Goal: Task Accomplishment & Management: Complete application form

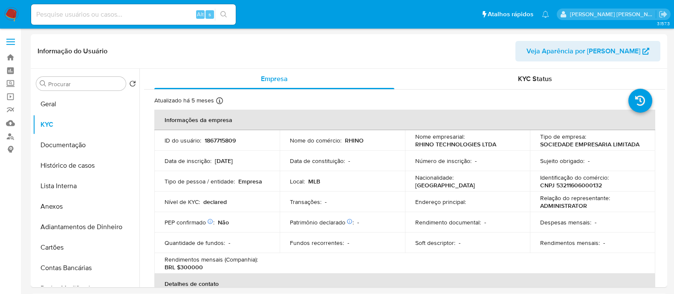
select select "10"
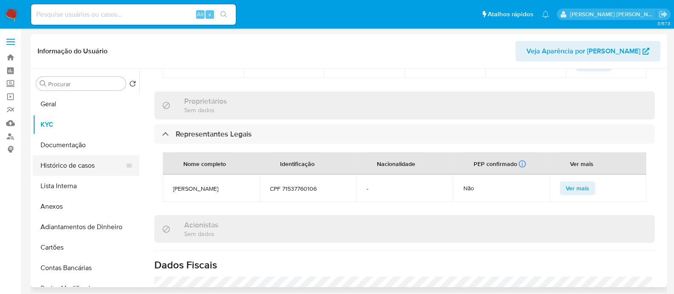
click at [46, 164] on button "Histórico de casos" at bounding box center [83, 165] width 100 height 20
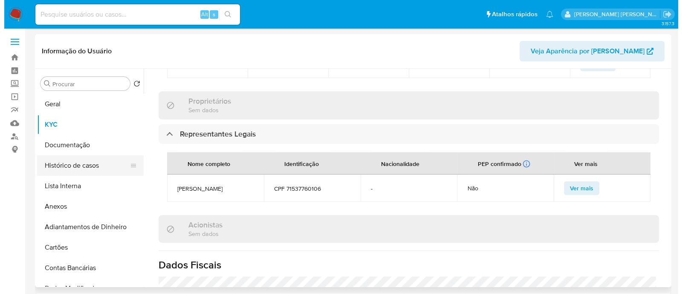
scroll to position [0, 0]
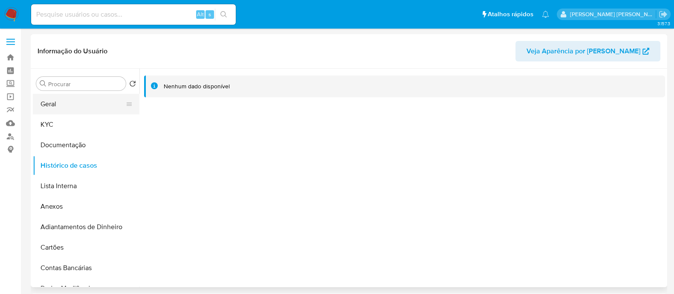
click at [68, 112] on button "Geral" at bounding box center [83, 104] width 100 height 20
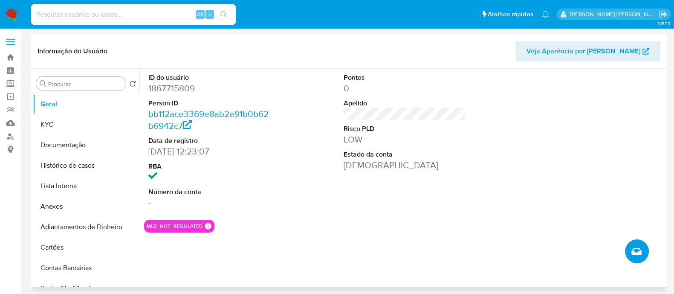
click at [641, 253] on button "Criar caso manual" at bounding box center [637, 251] width 24 height 24
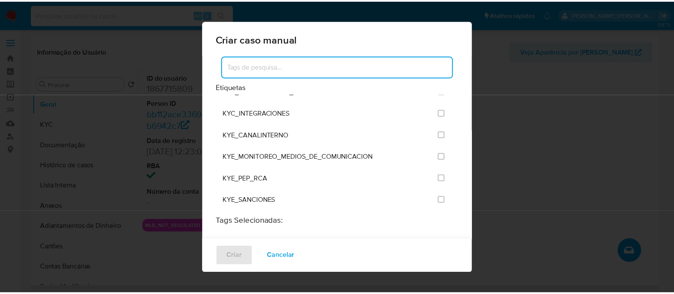
scroll to position [745, 0]
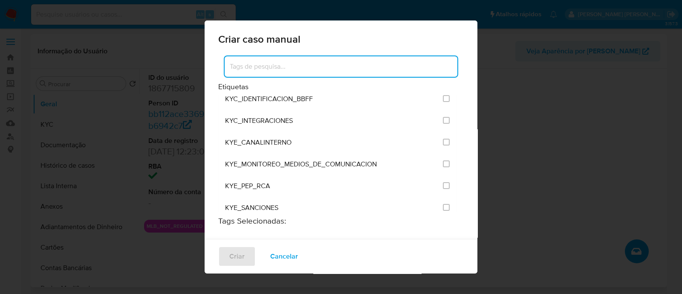
click at [321, 115] on div "KYC_INTEGRACIONES" at bounding box center [331, 121] width 213 height 22
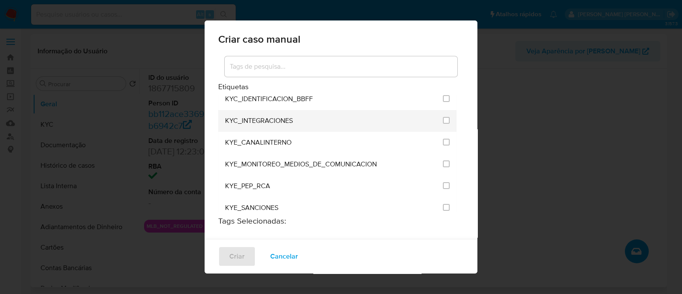
click at [443, 116] on div at bounding box center [446, 120] width 7 height 9
click at [443, 117] on input "2093" at bounding box center [446, 120] width 7 height 7
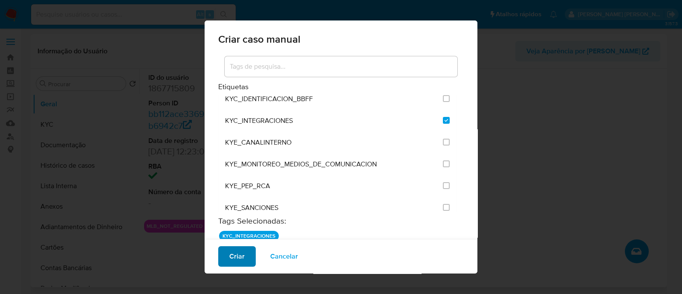
click at [225, 254] on button "Criar" at bounding box center [236, 256] width 37 height 20
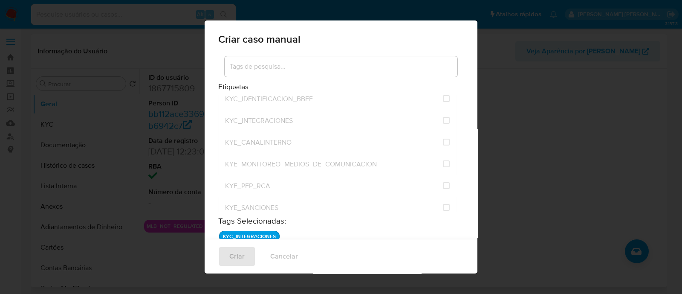
checkbox input "false"
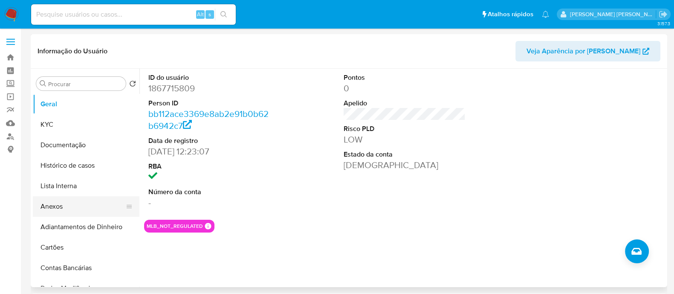
click at [66, 207] on button "Anexos" at bounding box center [83, 206] width 100 height 20
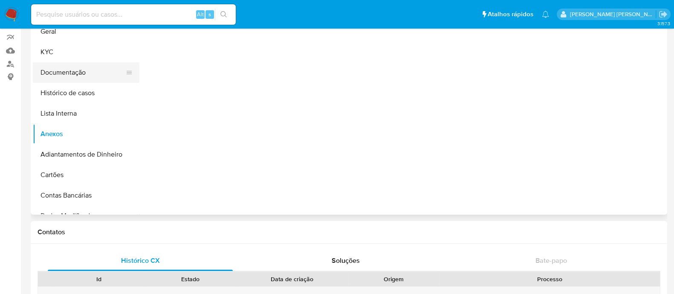
scroll to position [0, 0]
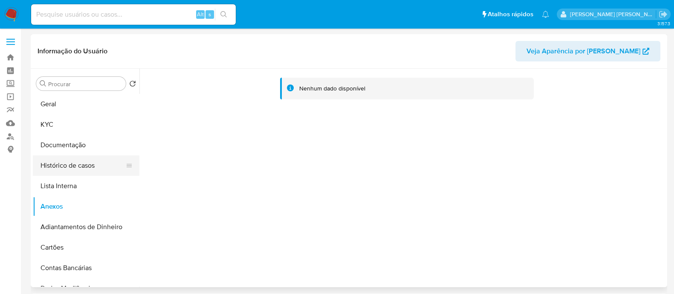
click at [81, 161] on button "Histórico de casos" at bounding box center [83, 165] width 100 height 20
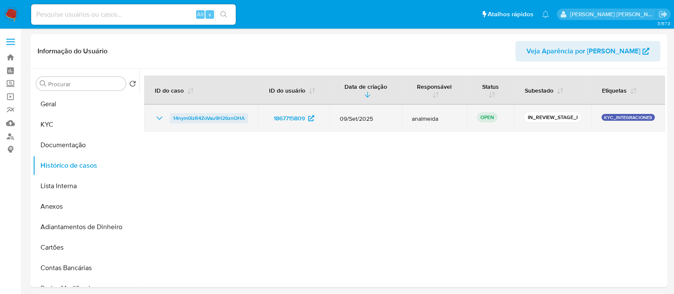
click at [194, 118] on span "14nym0izR4ZoVau9H26znOHA" at bounding box center [209, 118] width 72 height 10
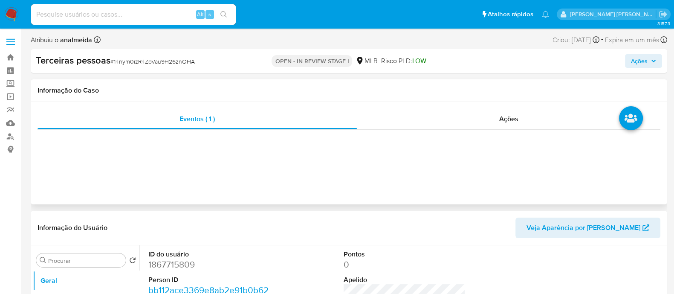
select select "10"
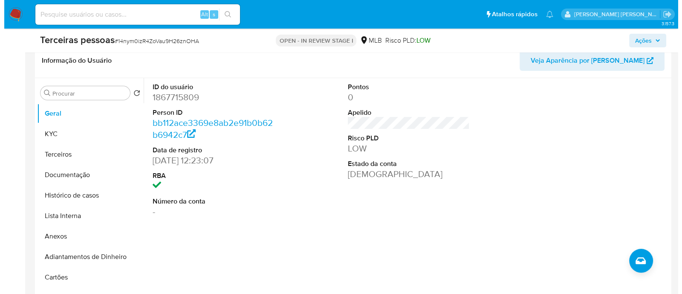
scroll to position [213, 0]
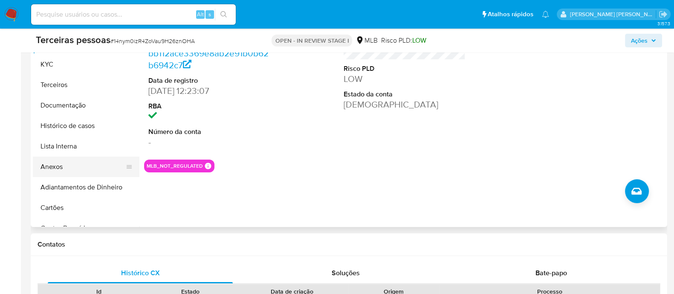
click at [81, 169] on button "Anexos" at bounding box center [83, 166] width 100 height 20
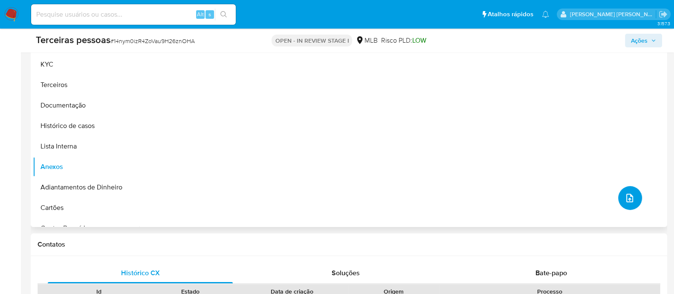
click at [618, 202] on button "upload-file" at bounding box center [630, 198] width 24 height 24
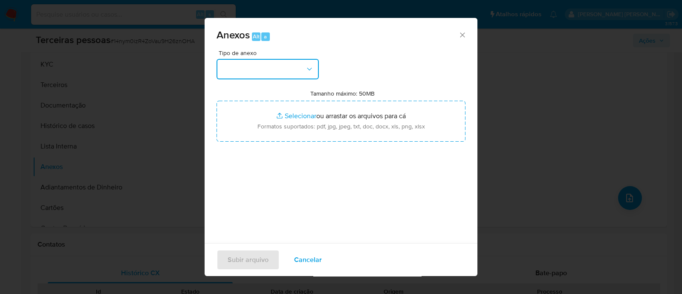
click at [300, 67] on button "button" at bounding box center [267, 69] width 102 height 20
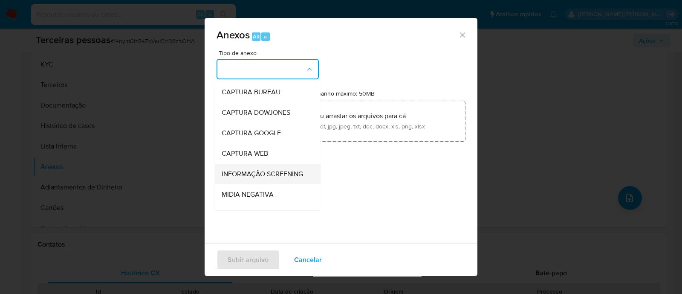
scroll to position [131, 0]
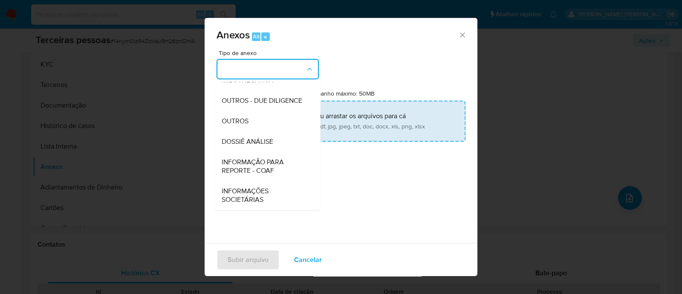
drag, startPoint x: 267, startPoint y: 95, endPoint x: 349, endPoint y: 119, distance: 85.6
click at [267, 96] on span "OUTROS - DUE DILIGENCE" at bounding box center [262, 100] width 81 height 9
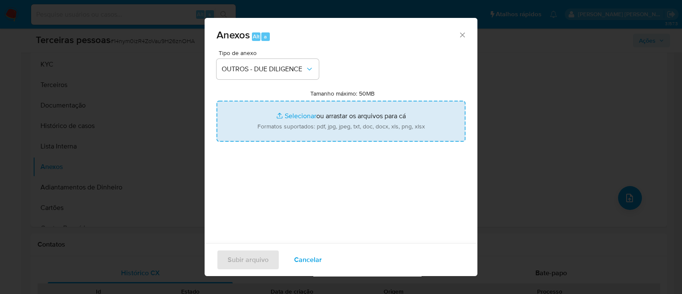
click at [349, 119] on input "Tamanho máximo: 50MB Selecionar arquivos" at bounding box center [340, 121] width 249 height 41
type input "C:\fakepath\Matriz de Risco - RHINO TECHNOLOGIES LTDA.pdf"
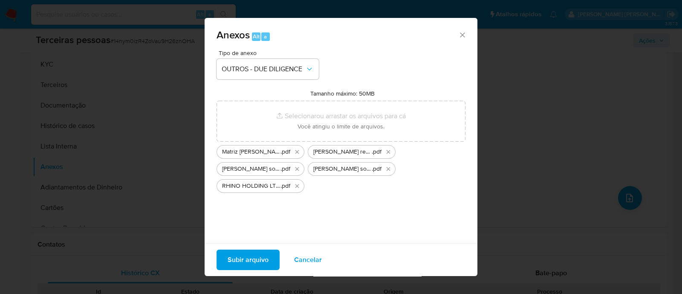
click at [259, 255] on span "Subir arquivo" at bounding box center [247, 259] width 41 height 19
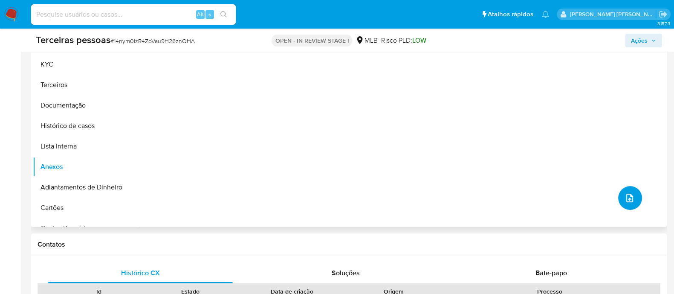
click at [625, 193] on icon "upload-file" at bounding box center [629, 198] width 10 height 10
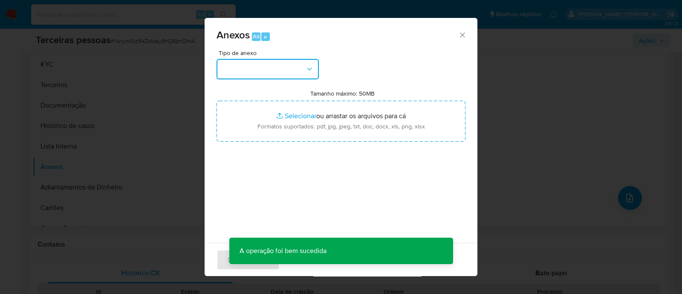
click at [296, 73] on button "button" at bounding box center [267, 69] width 102 height 20
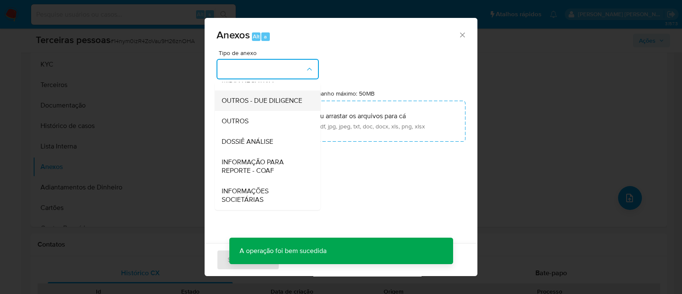
click at [276, 106] on div "OUTROS - DUE DILIGENCE" at bounding box center [265, 100] width 87 height 20
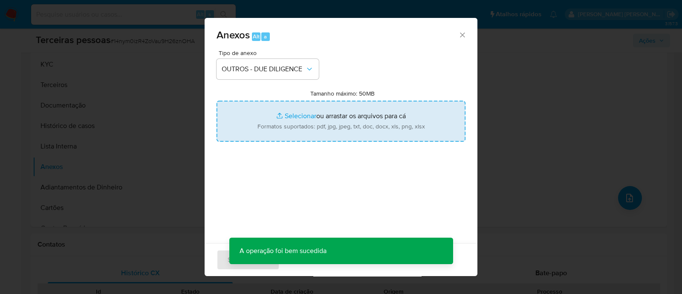
click at [379, 119] on input "Tamanho máximo: 50MB Selecionar arquivos" at bounding box center [340, 121] width 249 height 41
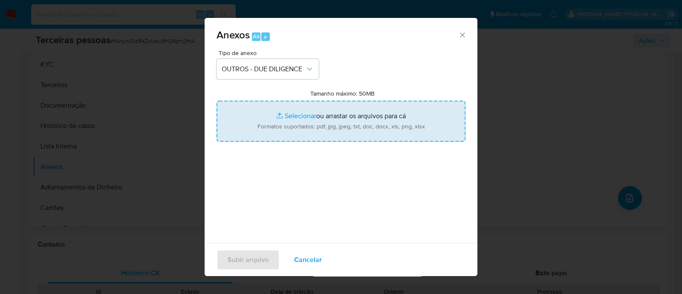
type input "C:\fakepath\RHINO HOLDING LTDA softon.pdf"
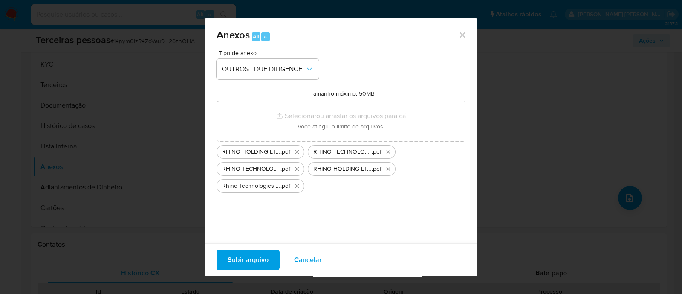
click at [271, 262] on button "Subir arquivo" at bounding box center [247, 259] width 63 height 20
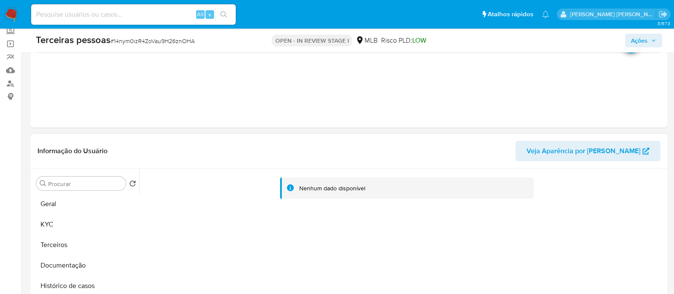
scroll to position [160, 0]
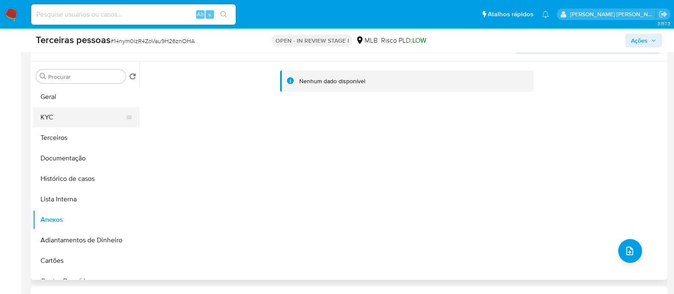
click at [79, 107] on button "KYC" at bounding box center [83, 117] width 100 height 20
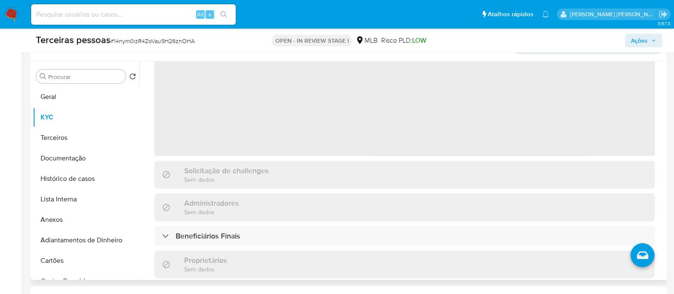
scroll to position [106, 0]
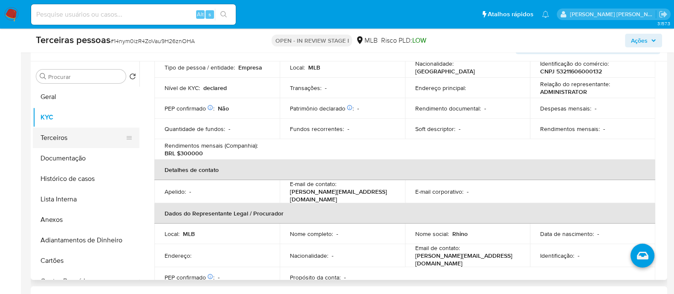
click at [84, 139] on button "Terceiros" at bounding box center [83, 137] width 100 height 20
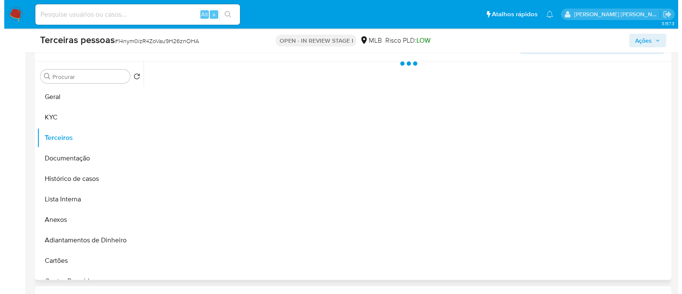
scroll to position [0, 0]
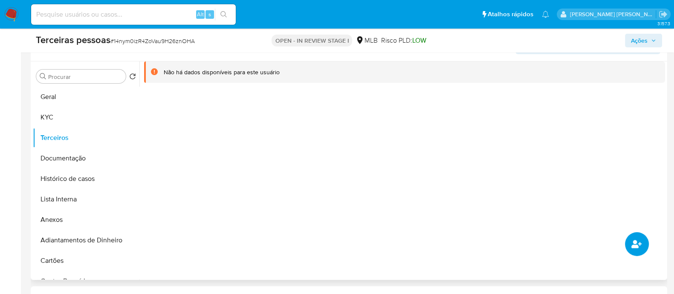
click at [635, 236] on button "common.add_complementary_information" at bounding box center [637, 244] width 24 height 24
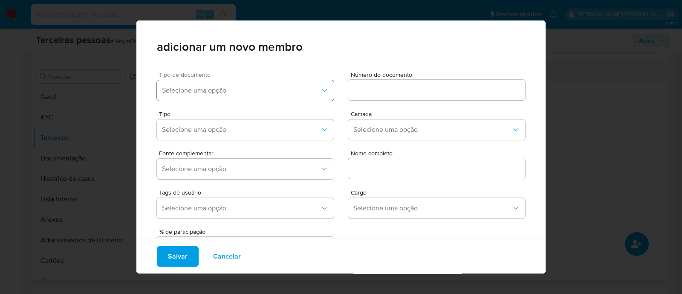
click at [261, 98] on button "Selecione uma opção" at bounding box center [245, 90] width 177 height 20
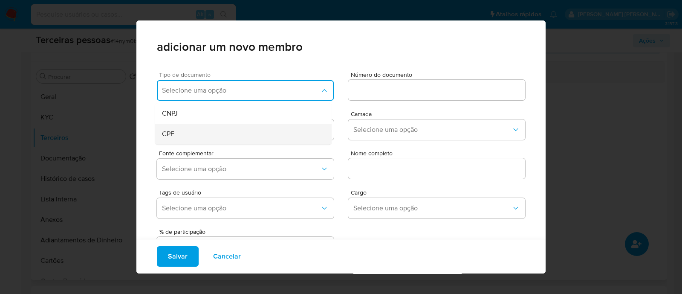
click at [234, 135] on div "CPF" at bounding box center [227, 134] width 130 height 20
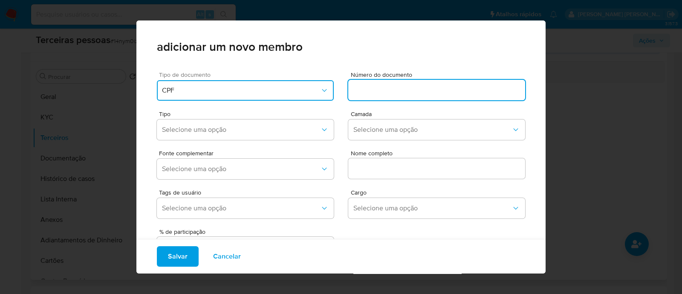
click at [443, 86] on input at bounding box center [436, 89] width 177 height 11
click at [298, 82] on button "CPF" at bounding box center [245, 90] width 177 height 20
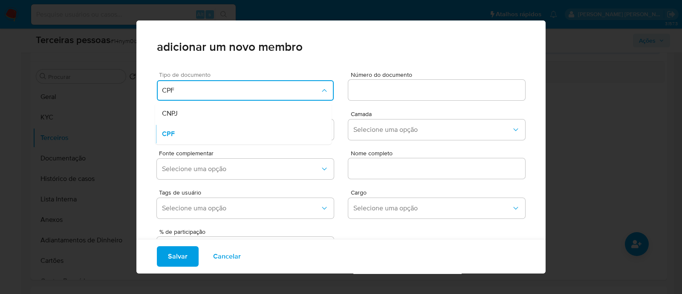
click at [288, 92] on span "CPF" at bounding box center [241, 90] width 158 height 9
click at [388, 87] on input at bounding box center [436, 89] width 177 height 11
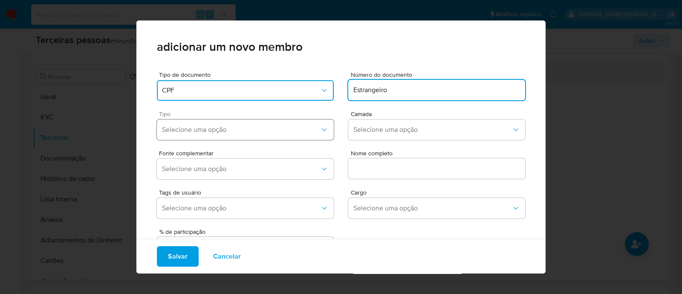
type input "Estrangeiro"
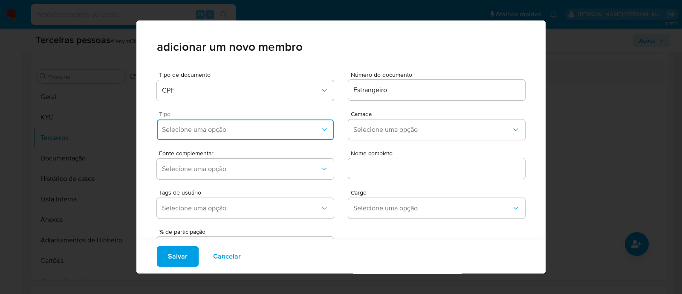
click at [250, 130] on span "Selecione uma opção" at bounding box center [241, 129] width 158 height 9
click at [239, 225] on div "Accionistas" at bounding box center [227, 234] width 130 height 20
click at [397, 127] on span "Selecione uma opção" at bounding box center [432, 129] width 158 height 9
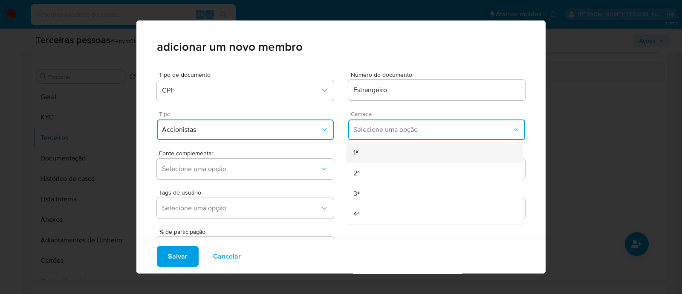
click at [379, 158] on div "1ª" at bounding box center [418, 152] width 130 height 20
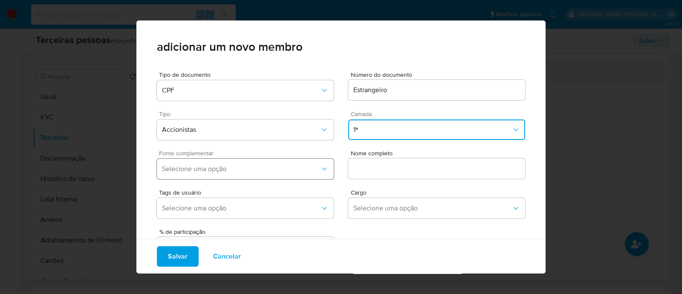
click at [305, 160] on button "Selecione uma opção" at bounding box center [245, 168] width 177 height 20
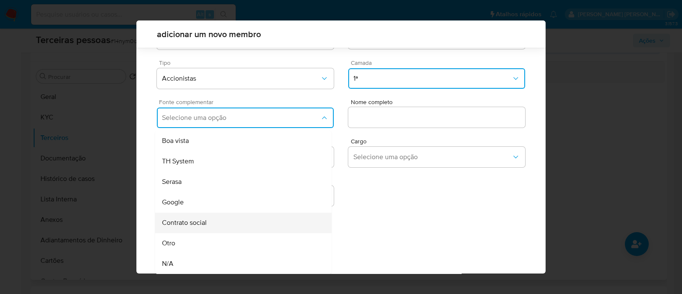
click at [253, 224] on div "Contrato social" at bounding box center [227, 222] width 130 height 20
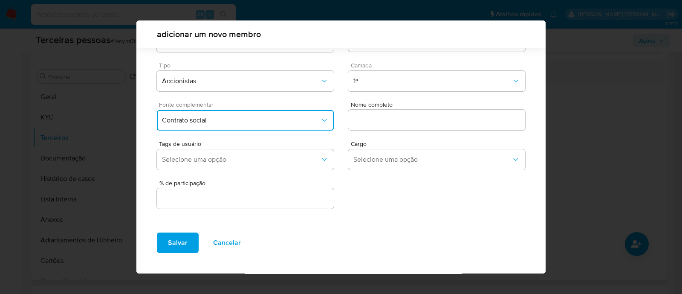
scroll to position [31, 0]
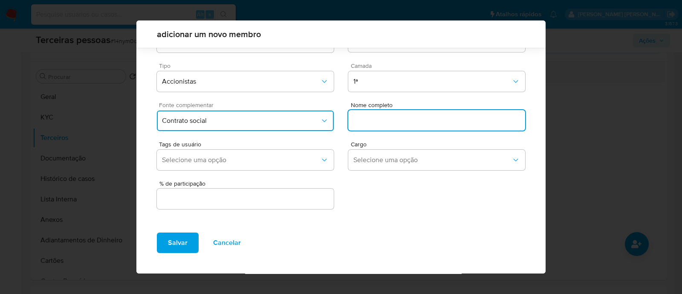
click at [430, 115] on input "text" at bounding box center [436, 120] width 177 height 11
paste input "Daniil Sergunin"
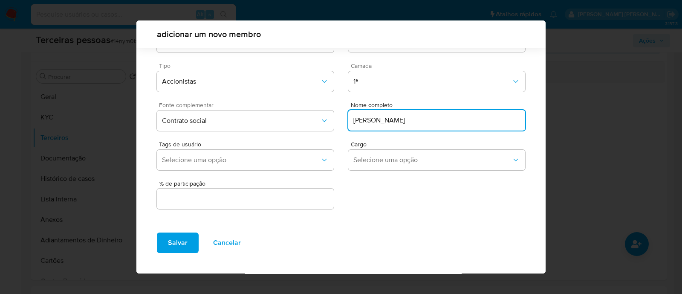
type input "Daniil Sergunin"
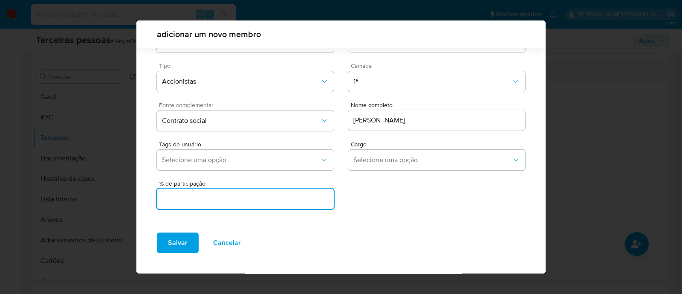
click at [311, 194] on input "text" at bounding box center [245, 198] width 177 height 11
type input "50"
click at [166, 248] on button "Salvar" at bounding box center [178, 242] width 42 height 20
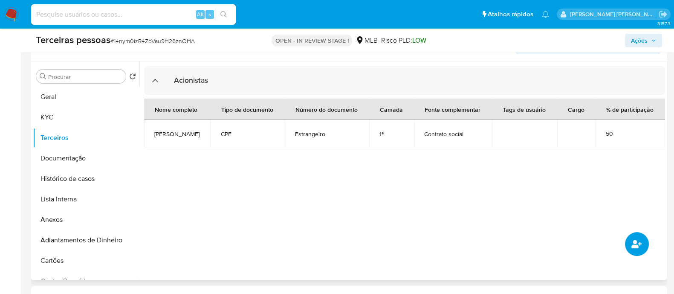
click at [637, 245] on icon "common.add_complementary_information" at bounding box center [636, 244] width 10 height 10
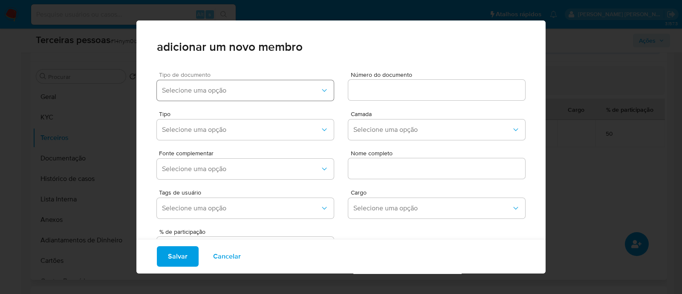
click at [305, 88] on span "Selecione uma opção" at bounding box center [241, 90] width 158 height 9
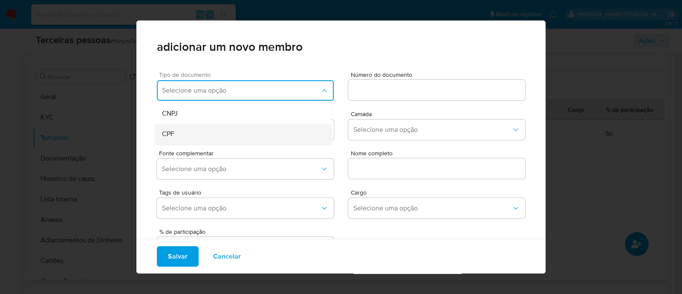
click at [284, 134] on div "CPF" at bounding box center [227, 134] width 130 height 20
drag, startPoint x: 395, startPoint y: 102, endPoint x: 400, endPoint y: 91, distance: 12.6
click at [396, 100] on div "Número do documento" at bounding box center [436, 88] width 177 height 32
click at [403, 86] on input at bounding box center [436, 89] width 177 height 11
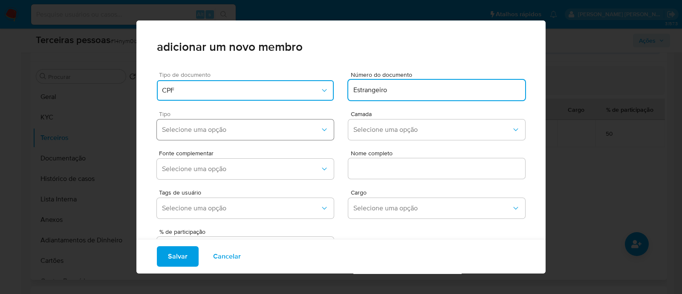
type input "Estrangeiro"
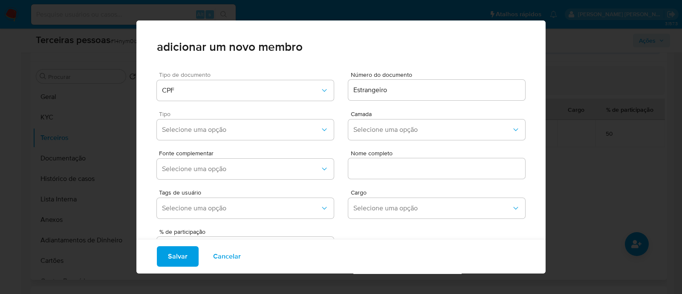
click at [222, 112] on span "Tipo" at bounding box center [247, 114] width 177 height 6
click at [219, 140] on div "Tipo Selecione uma opção" at bounding box center [245, 127] width 177 height 32
click at [227, 128] on span "Selecione uma opção" at bounding box center [241, 129] width 158 height 9
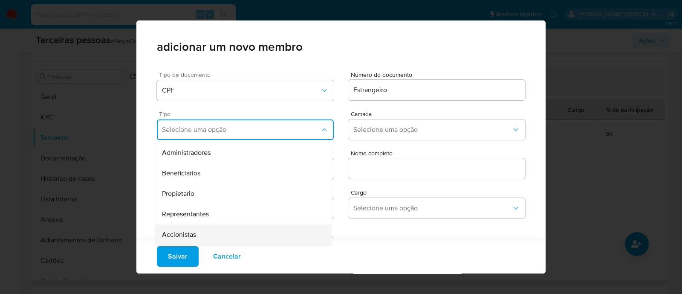
click at [256, 229] on div "Accionistas" at bounding box center [227, 234] width 130 height 20
click at [386, 116] on span "Camada" at bounding box center [439, 114] width 177 height 6
click at [375, 124] on button "Selecione uma opção" at bounding box center [436, 129] width 177 height 20
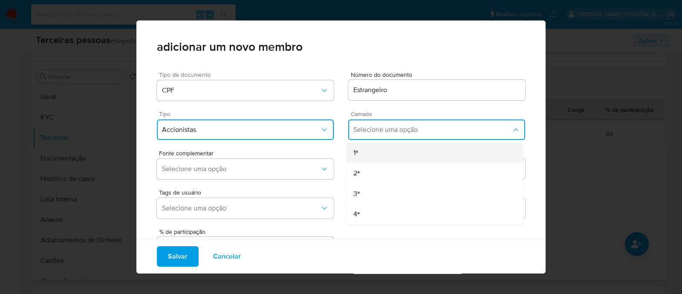
click at [364, 144] on div "1ª" at bounding box center [418, 152] width 130 height 20
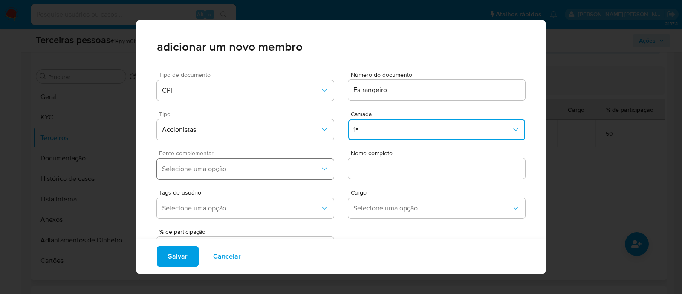
click at [284, 159] on button "Selecione uma opção" at bounding box center [245, 168] width 177 height 20
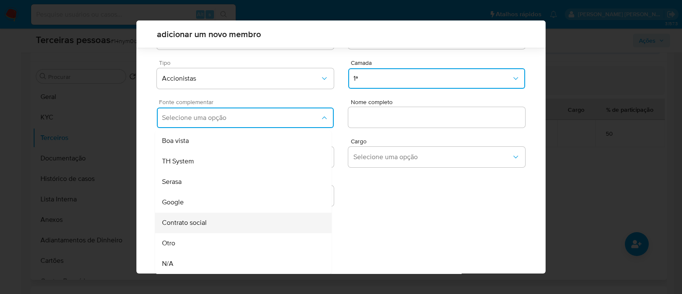
click at [238, 228] on div "Contrato social" at bounding box center [227, 222] width 130 height 20
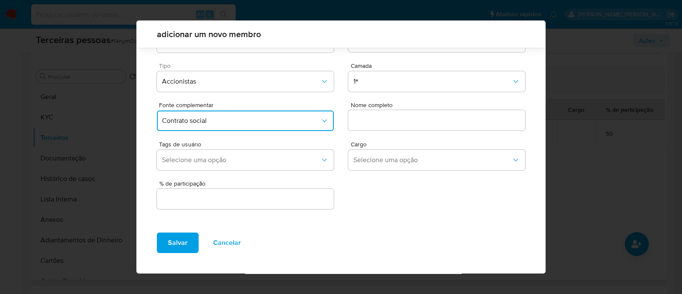
click at [417, 112] on div at bounding box center [436, 120] width 177 height 20
click at [427, 118] on input "text" at bounding box center [436, 120] width 177 height 11
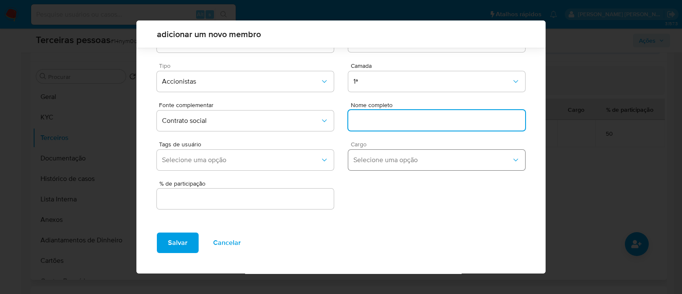
paste input "Aleksandr Karbankov"
type input "Aleksandr Karbankov"
click at [300, 192] on div at bounding box center [245, 198] width 177 height 20
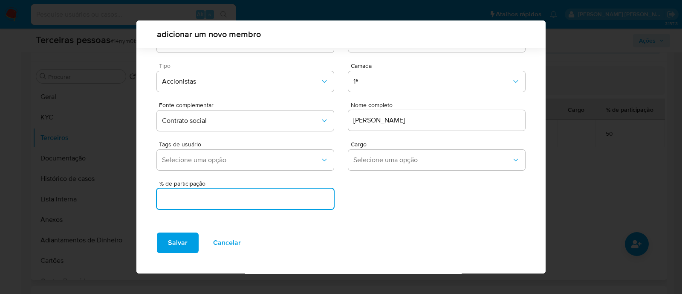
click at [298, 199] on input "text" at bounding box center [245, 198] width 177 height 11
type input "50"
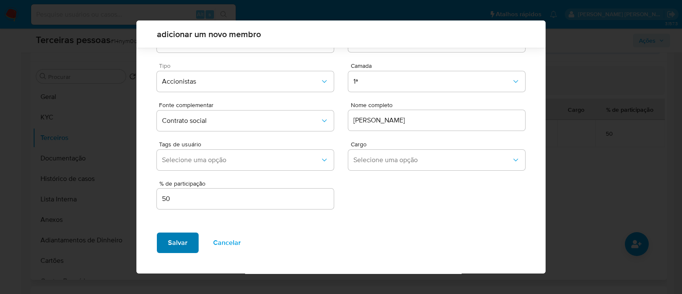
click at [176, 237] on span "Salvar" at bounding box center [178, 242] width 20 height 19
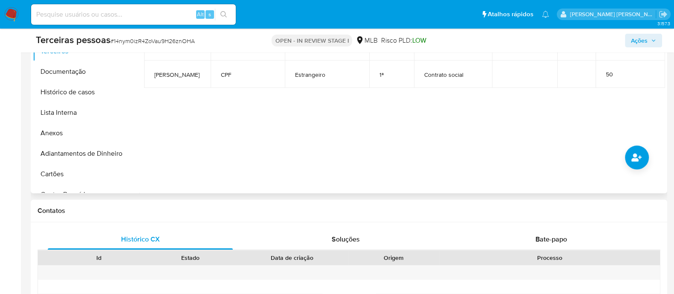
scroll to position [266, 0]
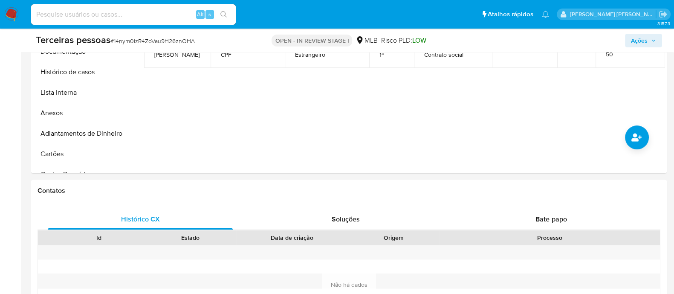
click at [643, 43] on span "Ações" at bounding box center [639, 41] width 17 height 14
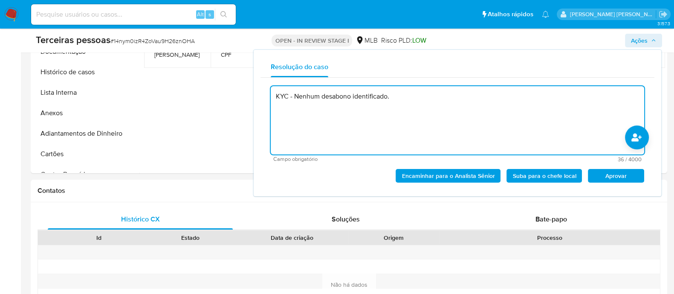
click at [621, 179] on span "Aprovar" at bounding box center [615, 176] width 44 height 12
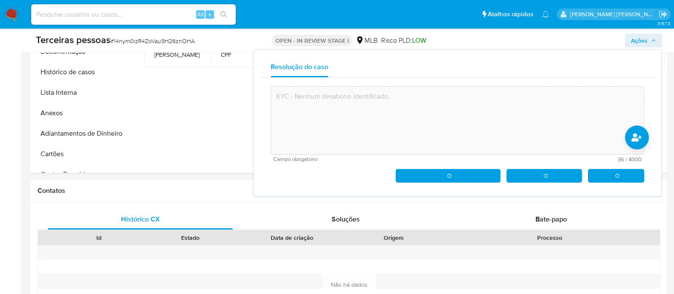
type textarea "KYC - Nenhum desabono identificado."
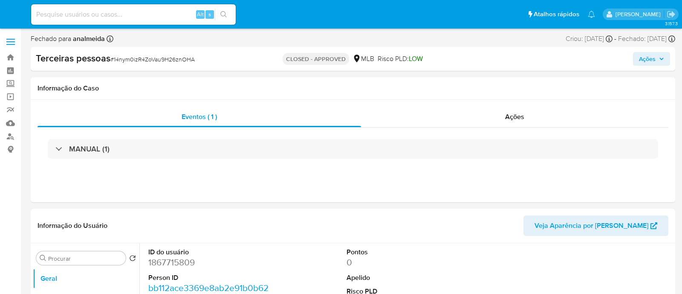
select select "10"
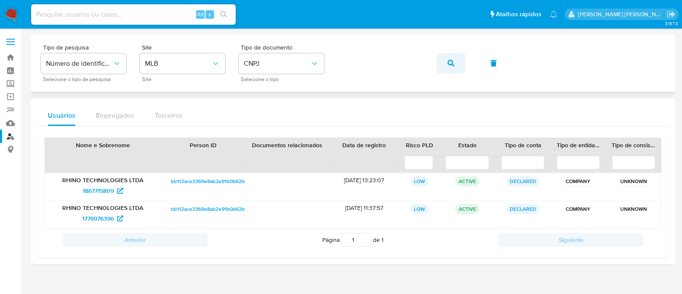
click at [446, 69] on button "button" at bounding box center [450, 63] width 29 height 20
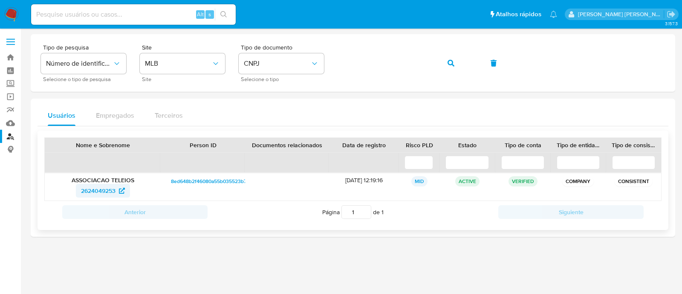
click at [98, 192] on span "2624049253" at bounding box center [98, 191] width 35 height 14
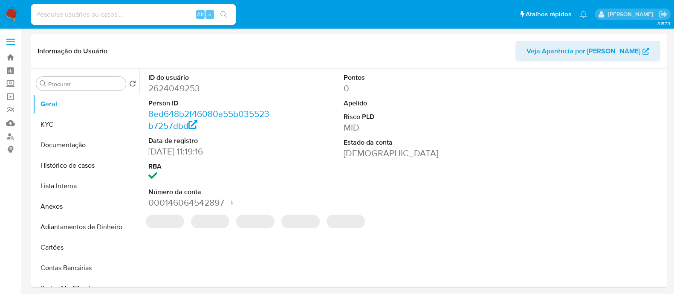
select select "10"
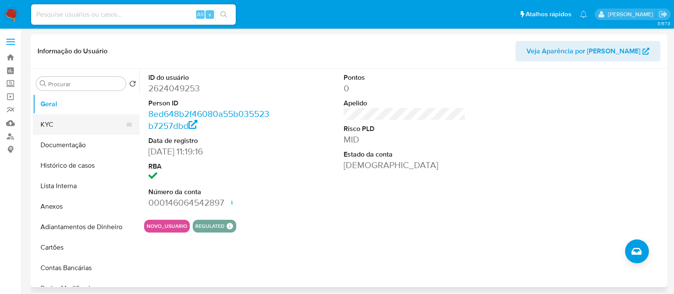
click at [47, 124] on button "KYC" at bounding box center [83, 124] width 100 height 20
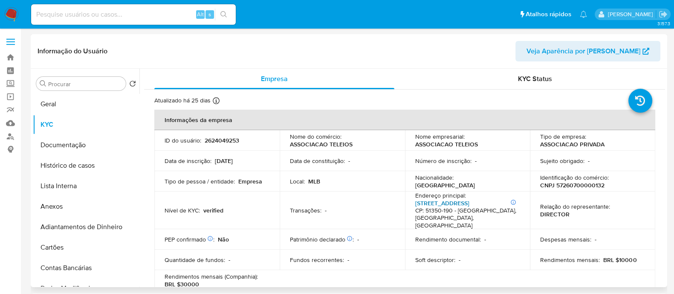
click at [469, 203] on link "[STREET_ADDRESS]" at bounding box center [442, 203] width 54 height 9
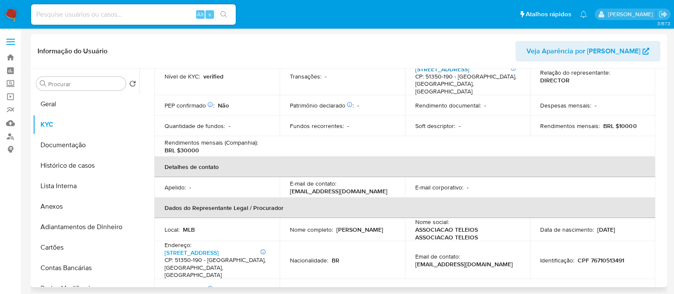
scroll to position [266, 0]
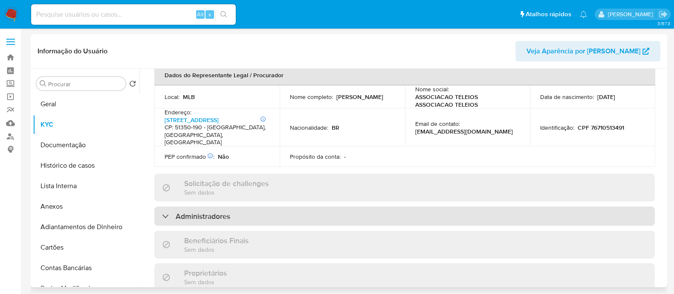
click at [223, 209] on div "Administradores" at bounding box center [404, 216] width 500 height 20
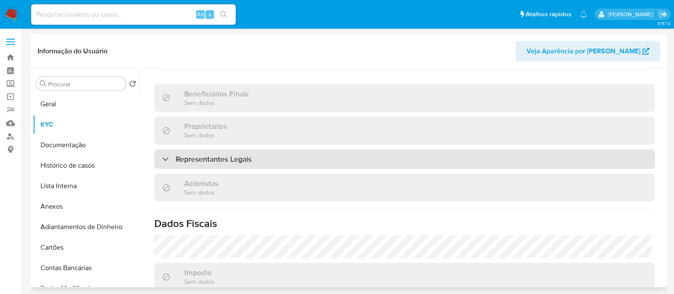
click at [327, 149] on div "Representantes Legais" at bounding box center [404, 159] width 500 height 20
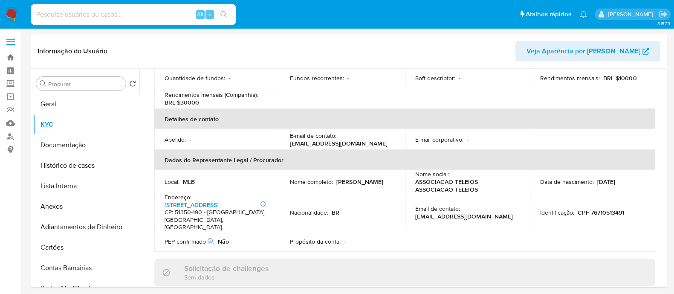
scroll to position [344, 0]
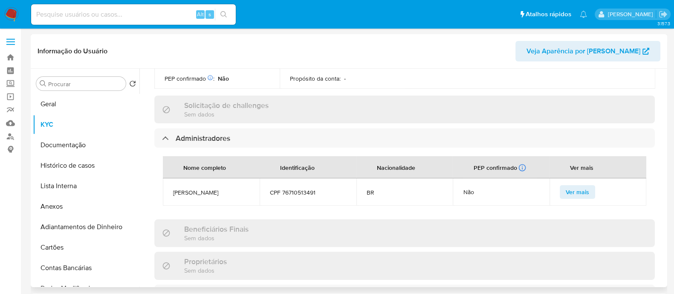
drag, startPoint x: 394, startPoint y: 246, endPoint x: 382, endPoint y: 205, distance: 42.1
click at [394, 251] on div "Proprietários Sem dados" at bounding box center [404, 265] width 500 height 28
click at [291, 188] on span "CPF 76710513491" at bounding box center [308, 192] width 76 height 8
copy span "76710513491"
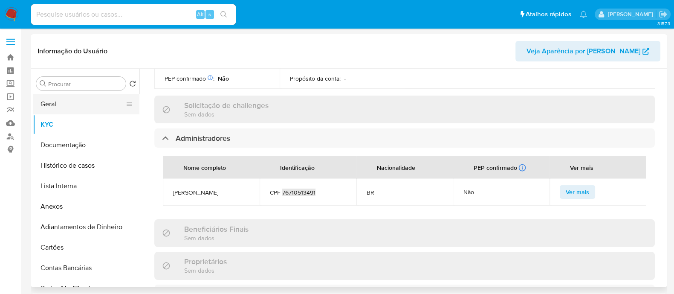
click at [96, 104] on button "Geral" at bounding box center [83, 104] width 100 height 20
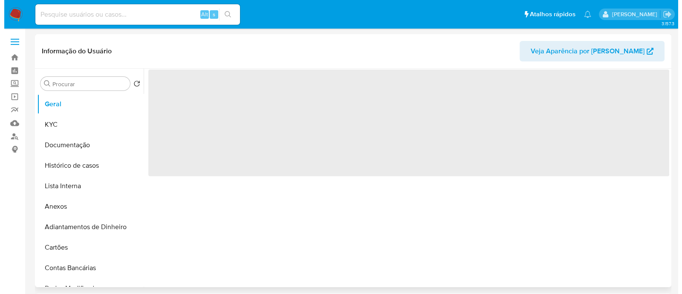
scroll to position [0, 0]
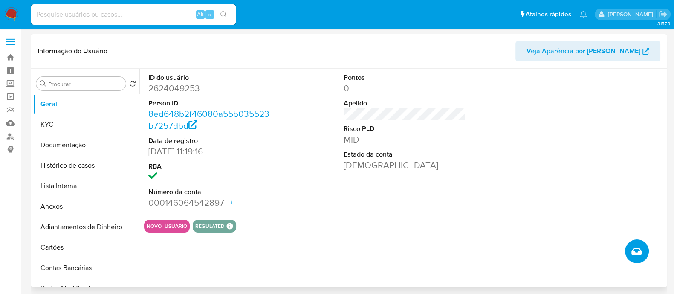
click at [630, 254] on button "Criar caso manual" at bounding box center [637, 251] width 24 height 24
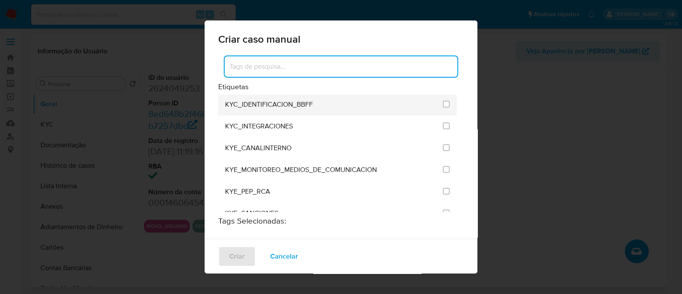
scroll to position [692, 0]
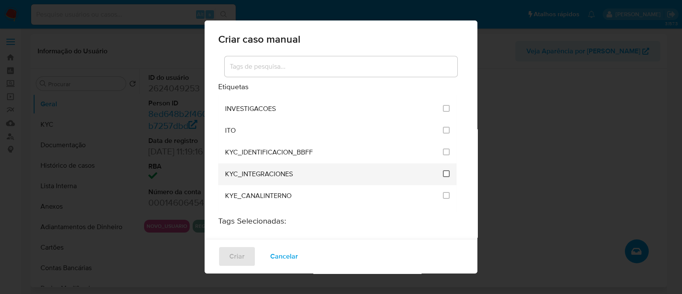
click at [443, 170] on input "2093" at bounding box center [446, 173] width 7 height 7
checkbox input "true"
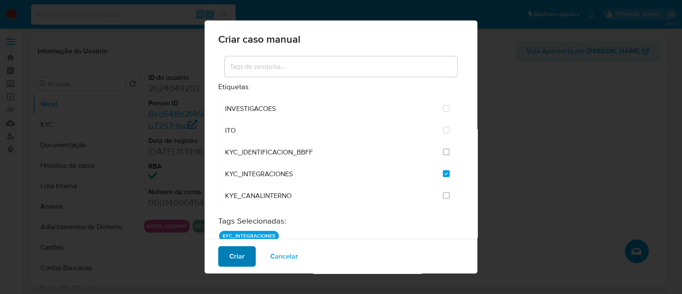
click at [238, 251] on span "Criar" at bounding box center [236, 256] width 15 height 19
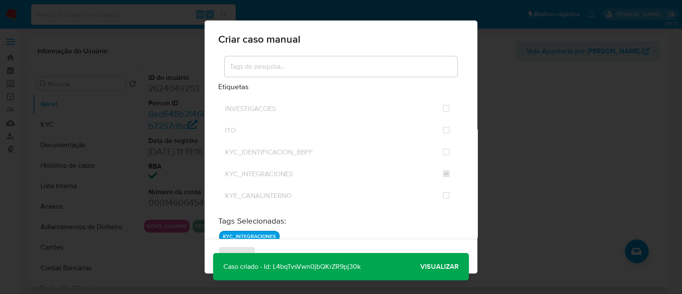
click at [429, 266] on span "Visualizar" at bounding box center [439, 266] width 38 height 0
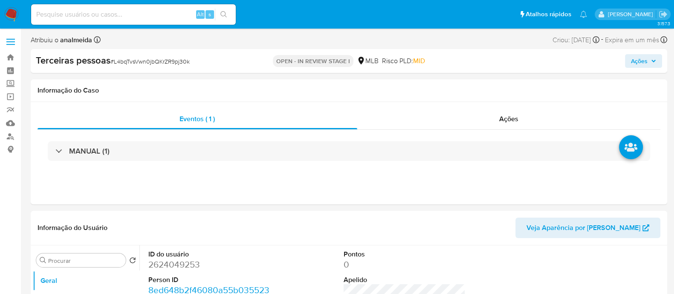
select select "10"
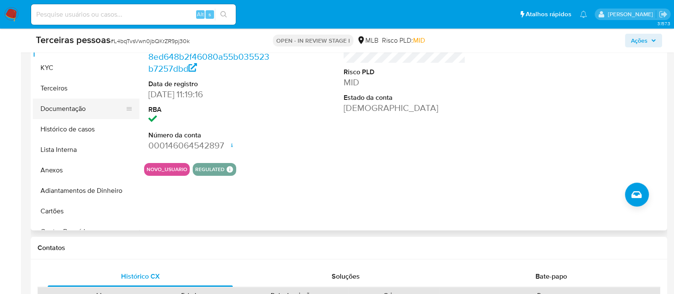
scroll to position [213, 0]
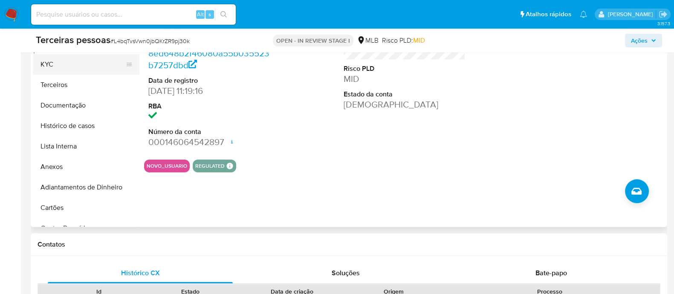
click at [66, 63] on button "KYC" at bounding box center [83, 64] width 100 height 20
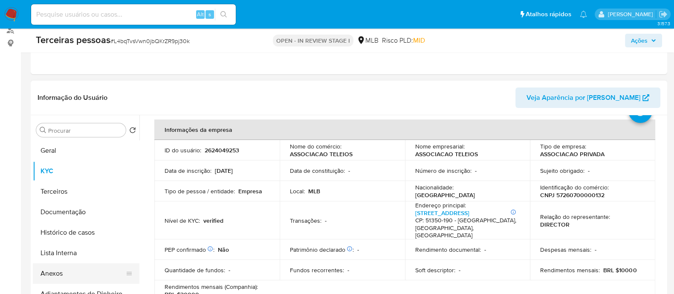
scroll to position [53, 0]
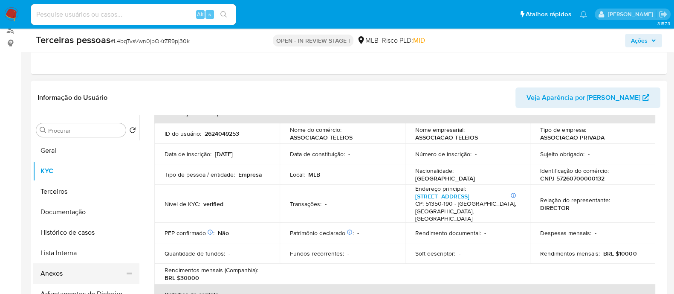
click at [76, 267] on button "Anexos" at bounding box center [83, 273] width 100 height 20
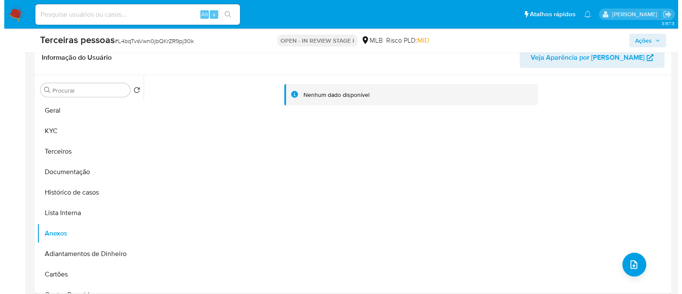
scroll to position [213, 0]
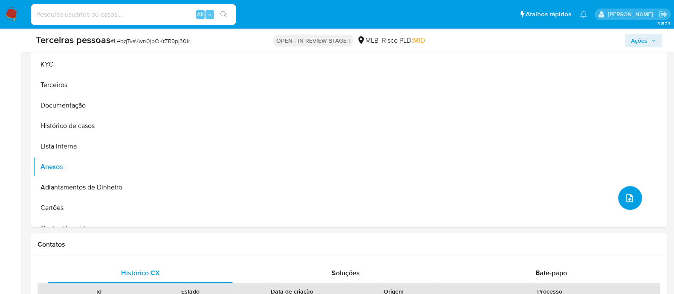
click at [633, 193] on button "upload-file" at bounding box center [630, 198] width 24 height 24
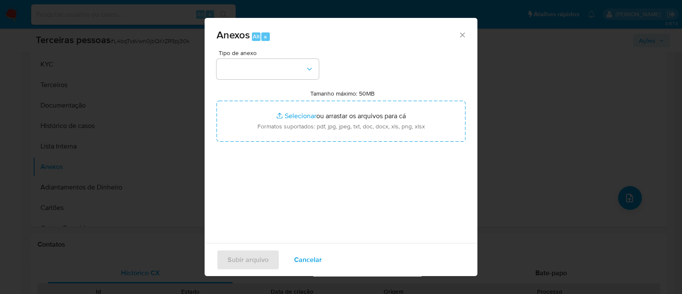
click at [277, 79] on div "Tipo de anexo Tamanho máximo: 50MB Selecionar arquivos Selecionar ou arrastar o…" at bounding box center [340, 150] width 249 height 201
click at [290, 71] on button "button" at bounding box center [267, 69] width 102 height 20
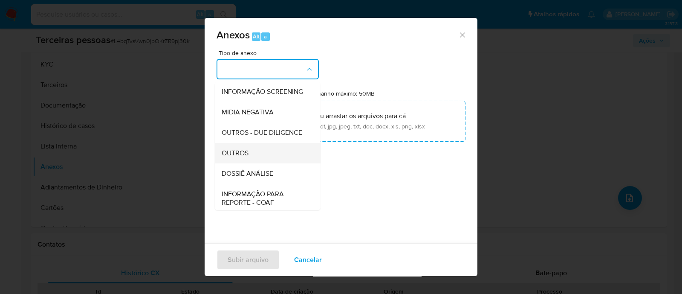
scroll to position [131, 0]
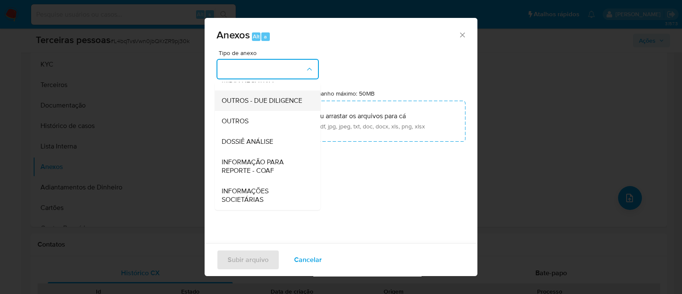
click at [266, 101] on span "OUTROS - DUE DILIGENCE" at bounding box center [262, 100] width 81 height 9
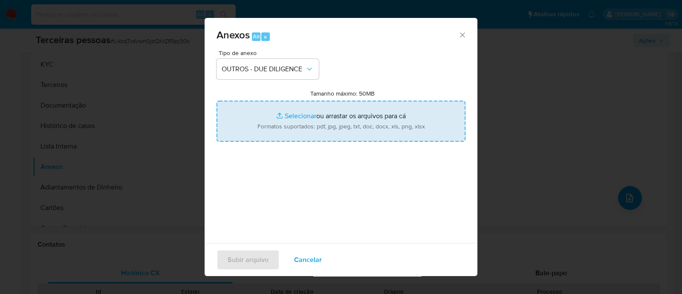
click at [361, 113] on input "Tamanho máximo: 50MB Selecionar arquivos" at bounding box center [340, 121] width 249 height 41
type input "C:\fakepath\Matriz de Risco - ASSOCIACAO TELEIOS.pdf"
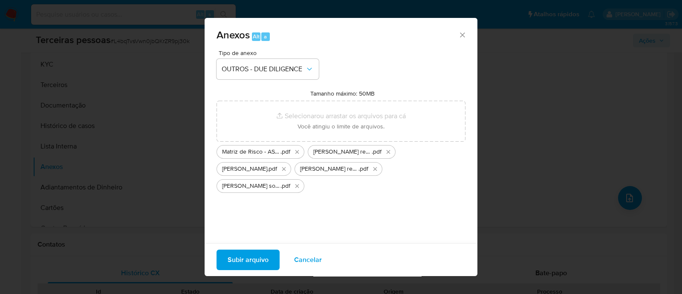
click at [263, 261] on span "Subir arquivo" at bounding box center [247, 259] width 41 height 19
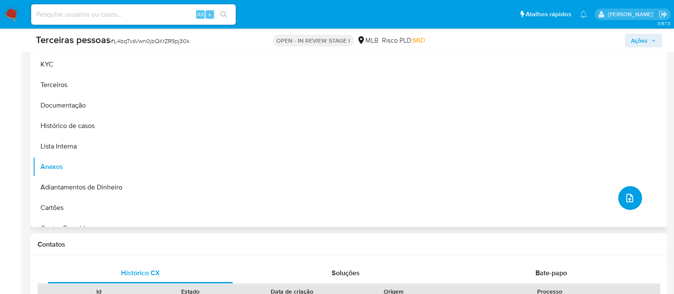
click at [624, 194] on icon "upload-file" at bounding box center [629, 198] width 10 height 10
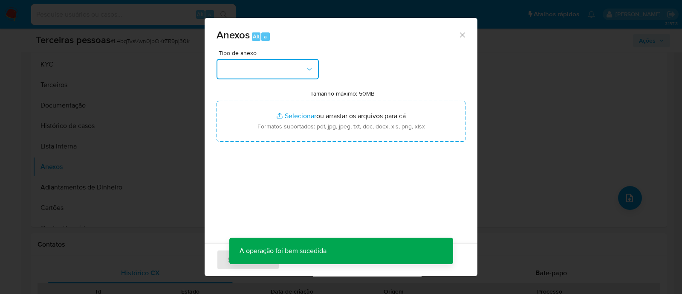
click at [305, 69] on icon "button" at bounding box center [309, 69] width 9 height 9
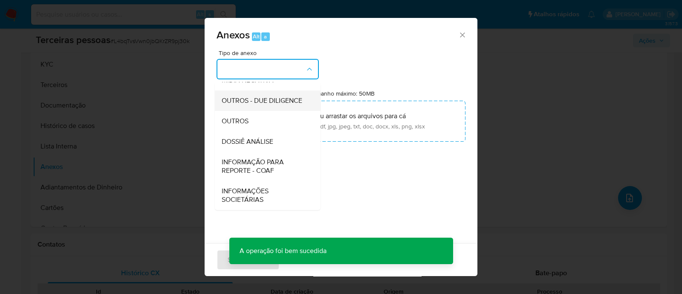
click at [268, 96] on span "OUTROS - DUE DILIGENCE" at bounding box center [262, 100] width 81 height 9
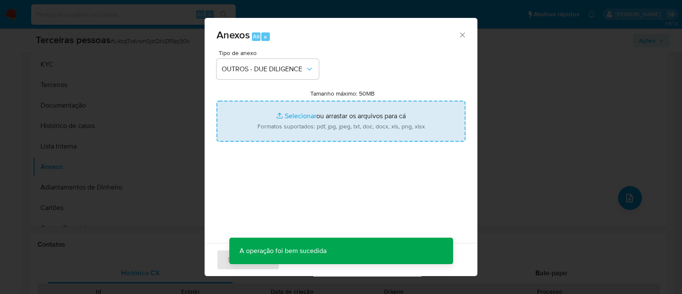
click at [331, 115] on input "Tamanho máximo: 50MB Selecionar arquivos" at bounding box center [340, 121] width 249 height 41
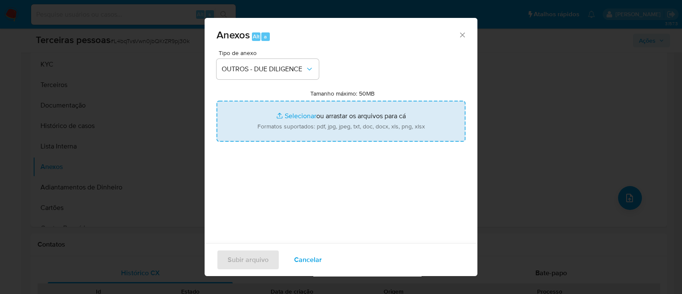
type input "C:\fakepath\ROGERIO PEREIRA DA SILVA softon.pdf"
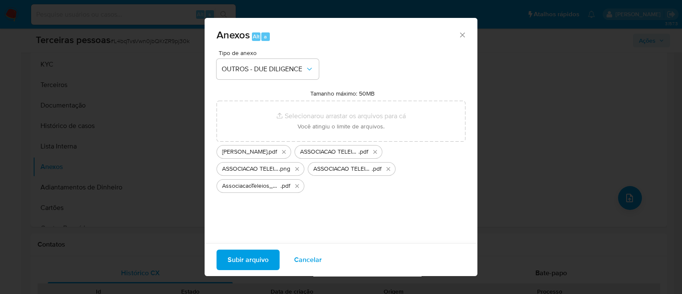
click at [272, 265] on button "Subir arquivo" at bounding box center [247, 259] width 63 height 20
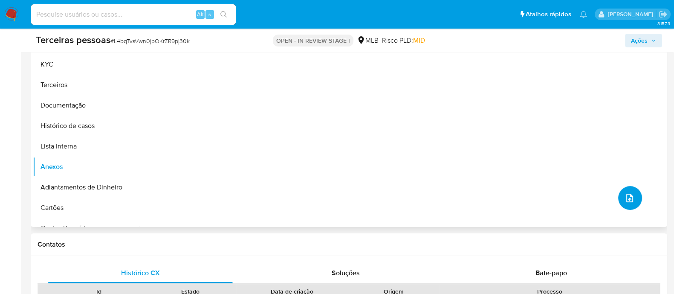
click at [631, 197] on button "upload-file" at bounding box center [630, 198] width 24 height 24
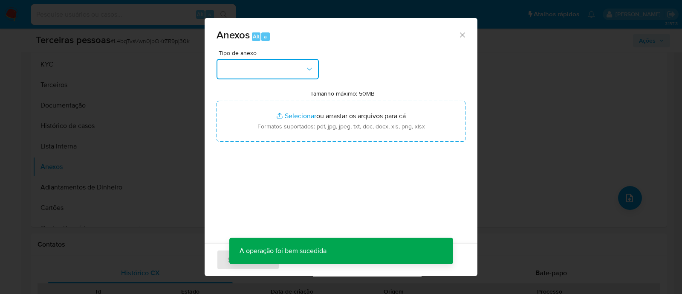
click at [288, 62] on button "button" at bounding box center [267, 69] width 102 height 20
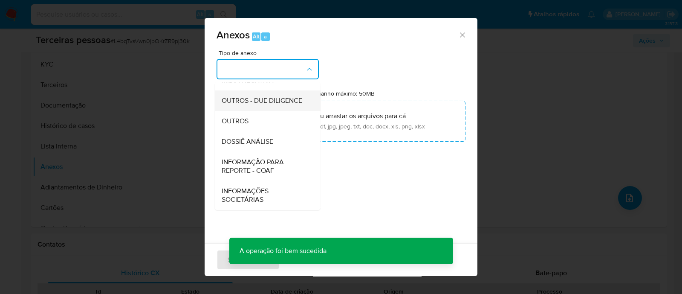
click at [271, 98] on span "OUTROS - DUE DILIGENCE" at bounding box center [262, 100] width 81 height 9
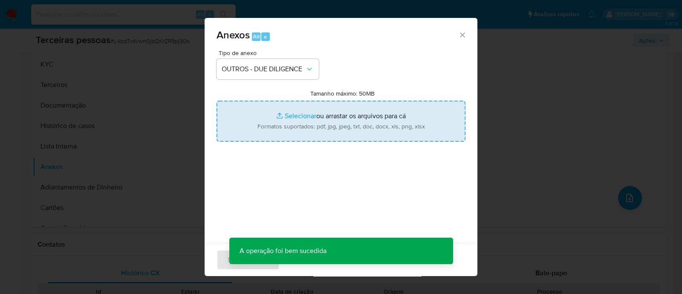
click at [339, 120] on input "Tamanho máximo: 50MB Selecionar arquivos" at bounding box center [340, 121] width 249 height 41
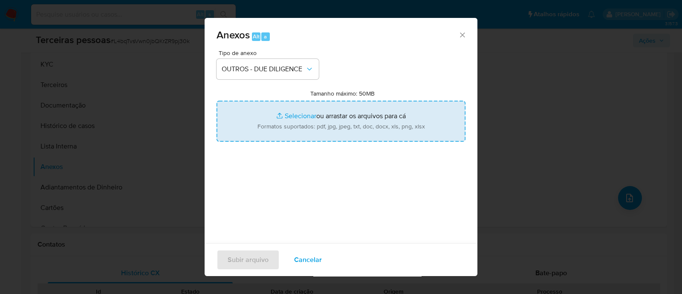
type input "C:\fakepath\Ata da Assembleia - Rogerio Silva.pdf"
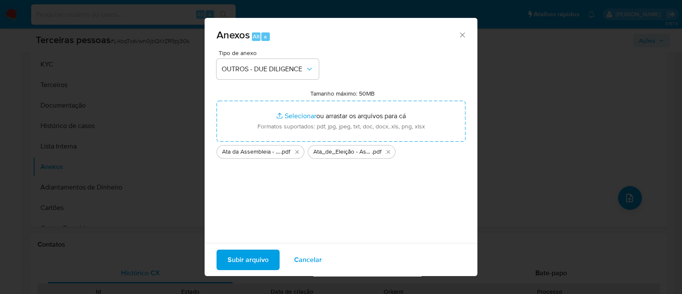
click at [267, 256] on span "Subir arquivo" at bounding box center [247, 259] width 41 height 19
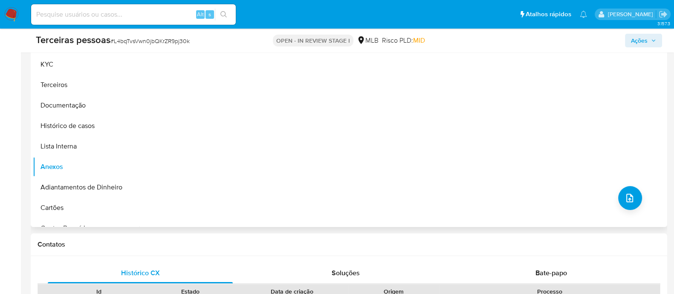
click at [429, 150] on div "Nenhum dado disponível" at bounding box center [401, 118] width 525 height 218
click at [86, 80] on button "Terceiros" at bounding box center [83, 85] width 100 height 20
click at [636, 187] on icon "common.add_complementary_information" at bounding box center [636, 191] width 10 height 10
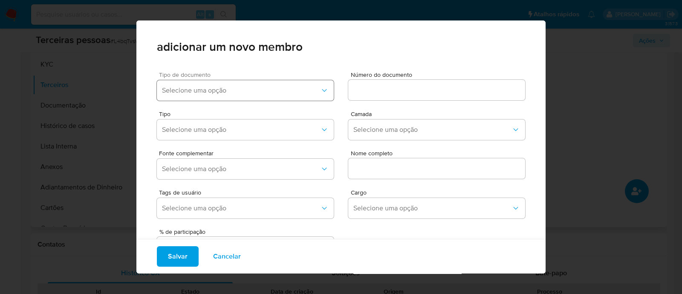
click at [241, 91] on span "Selecione uma opção" at bounding box center [241, 90] width 158 height 9
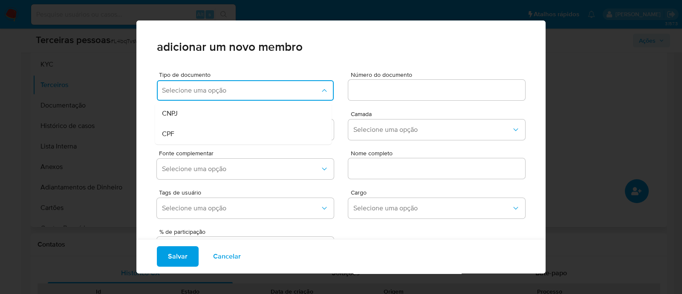
drag, startPoint x: 208, startPoint y: 132, endPoint x: 304, endPoint y: 107, distance: 99.6
click at [208, 132] on div "CPF" at bounding box center [227, 134] width 130 height 20
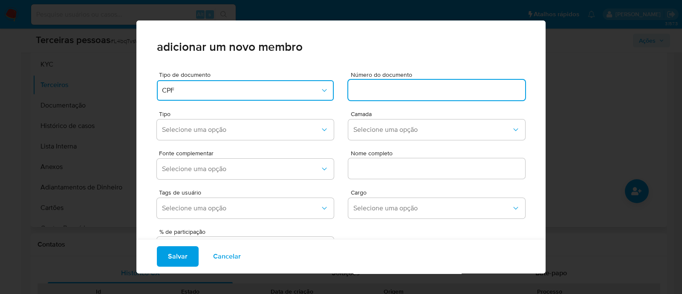
click at [377, 85] on input at bounding box center [436, 89] width 177 height 11
type input "76710513491"
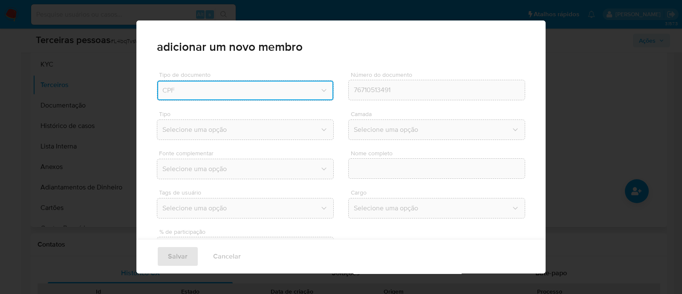
click at [285, 144] on div "Fonte complementar Selecione uma opção Nome completo" at bounding box center [341, 162] width 368 height 39
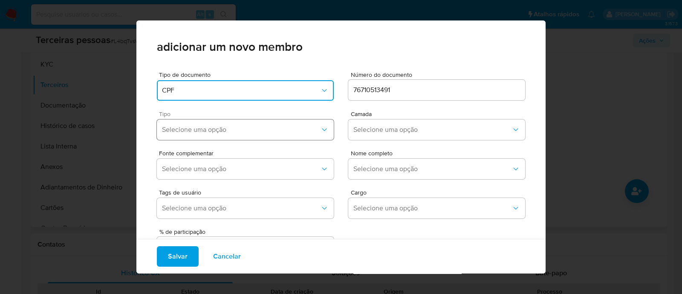
click at [247, 131] on span "Selecione uma opção" at bounding box center [241, 129] width 158 height 9
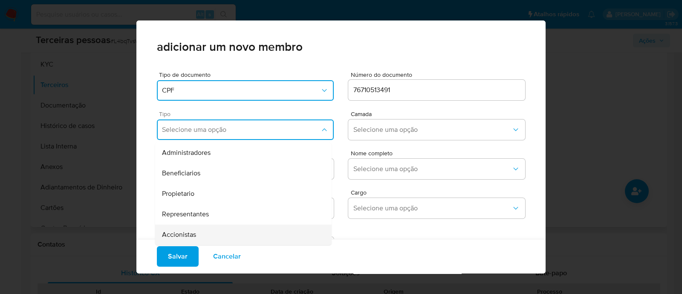
click at [226, 234] on div "Accionistas" at bounding box center [227, 234] width 130 height 20
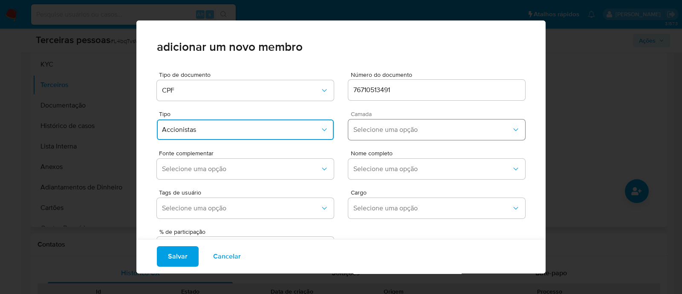
click at [361, 126] on span "Selecione uma opção" at bounding box center [432, 129] width 158 height 9
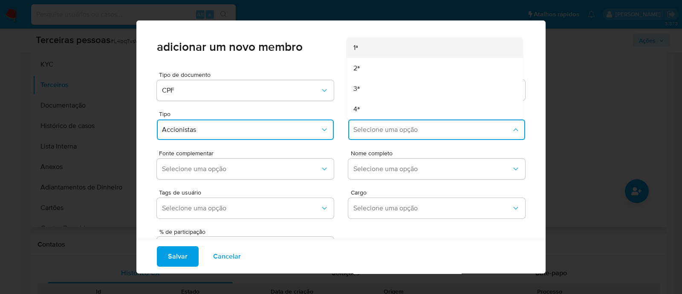
click at [360, 47] on div "1ª" at bounding box center [418, 47] width 130 height 20
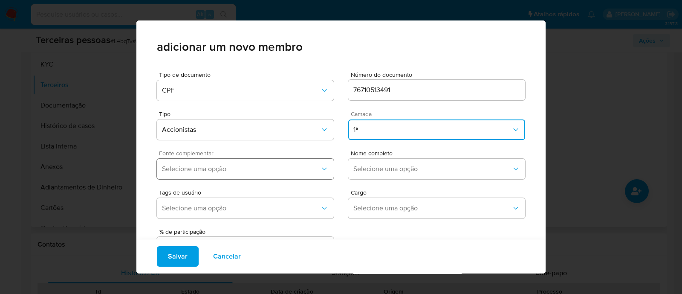
click at [306, 163] on button "Selecione uma opção" at bounding box center [245, 168] width 177 height 20
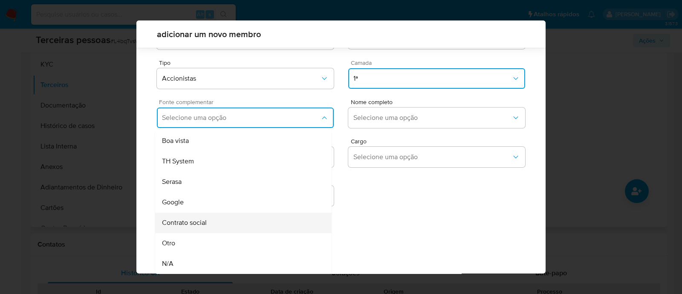
click at [244, 222] on div "Contrato social" at bounding box center [227, 222] width 130 height 20
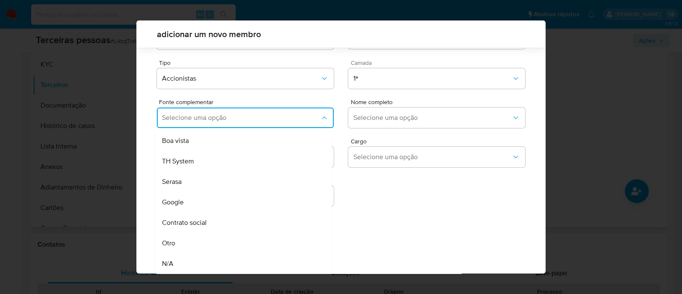
scroll to position [31, 0]
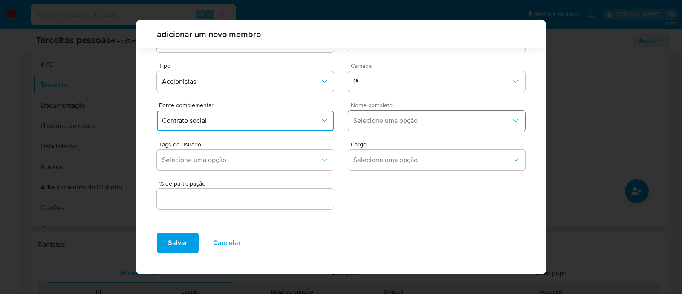
click at [394, 121] on span "Selecione uma opção" at bounding box center [432, 120] width 158 height 9
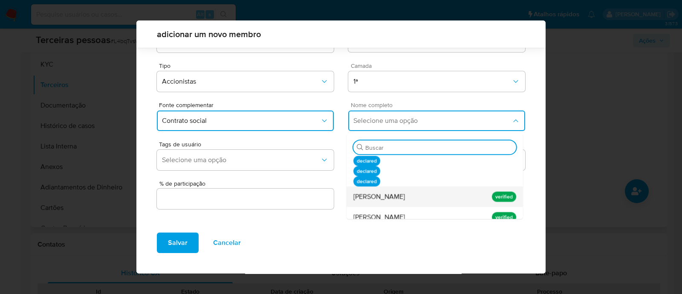
scroll to position [49, 0]
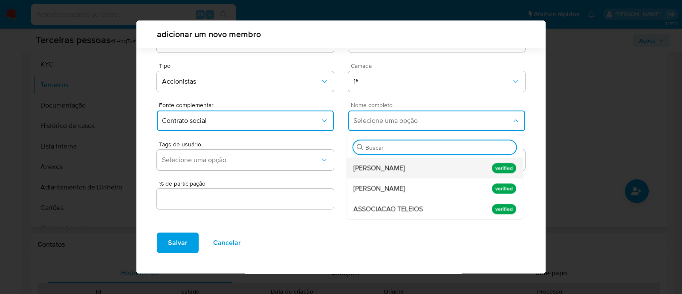
click at [395, 165] on span "[PERSON_NAME]" at bounding box center [379, 168] width 52 height 9
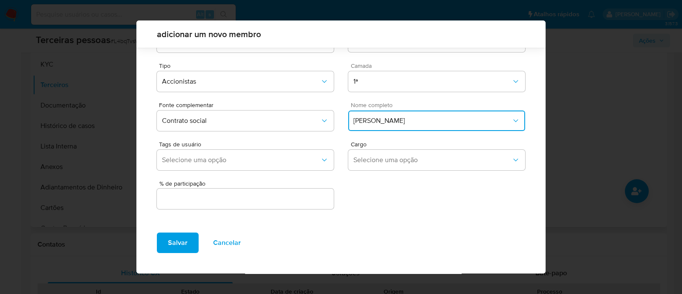
click at [280, 196] on input "text" at bounding box center [245, 198] width 177 height 11
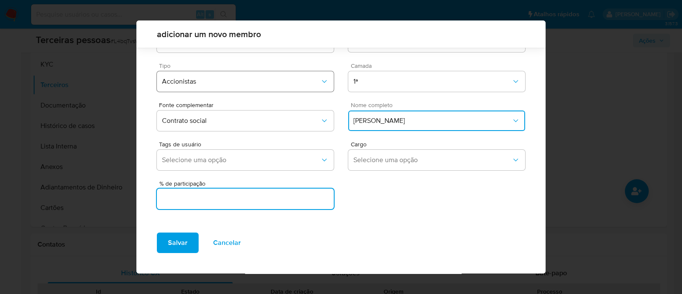
click at [320, 87] on button "Accionistas" at bounding box center [245, 81] width 177 height 20
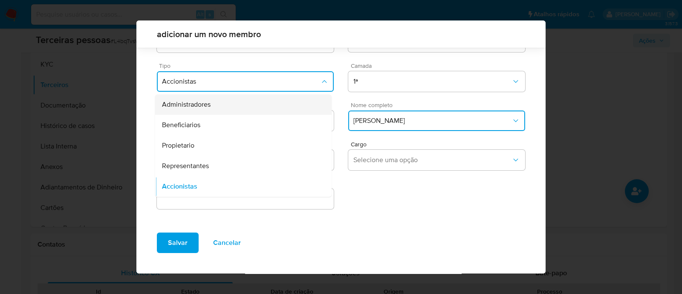
click at [246, 105] on div "Administradores" at bounding box center [227, 104] width 130 height 20
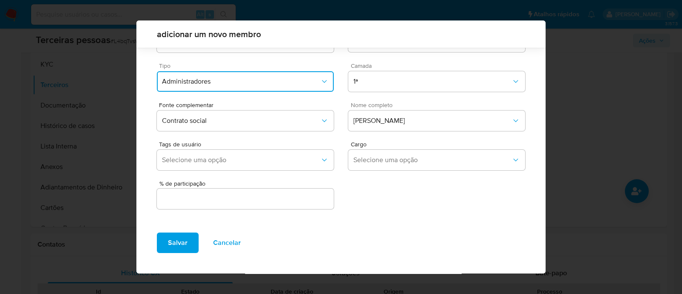
click at [260, 87] on button "Administradores" at bounding box center [245, 81] width 177 height 20
click at [239, 167] on div "Representantes" at bounding box center [227, 166] width 130 height 20
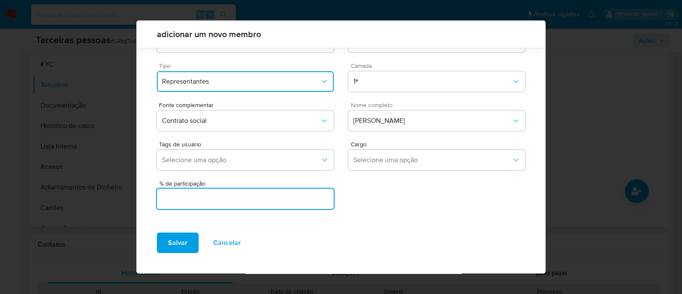
click at [288, 199] on input "text" at bounding box center [245, 198] width 177 height 11
click at [412, 164] on button "Selecione uma opção" at bounding box center [436, 160] width 177 height 20
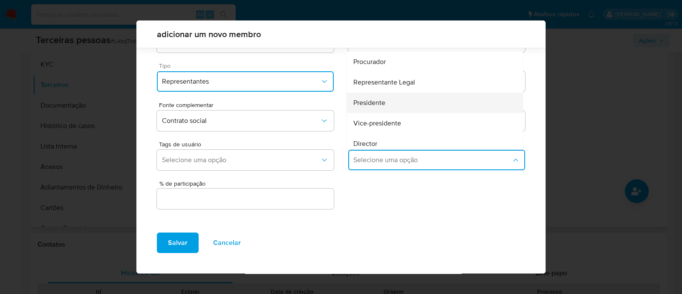
click at [409, 101] on div "Presidente" at bounding box center [418, 102] width 130 height 20
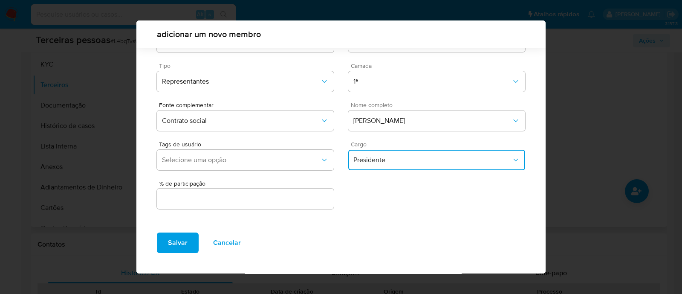
click at [283, 195] on input "text" at bounding box center [245, 198] width 177 height 11
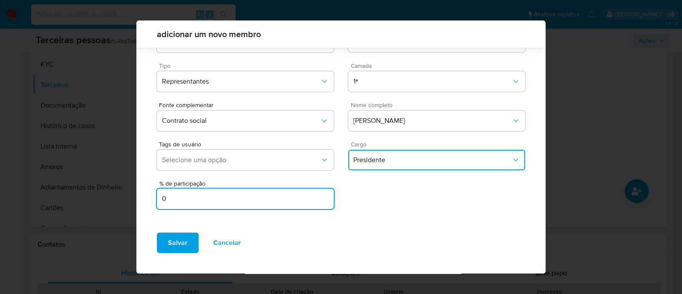
type input "0"
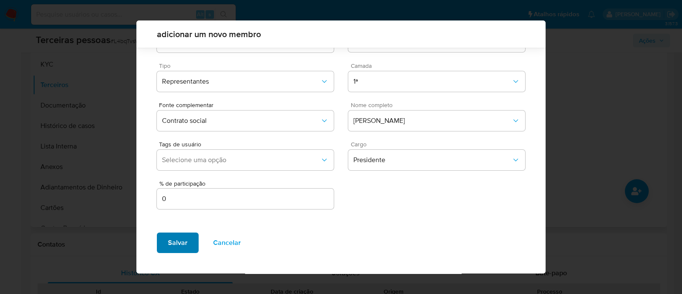
click at [165, 246] on button "Salvar" at bounding box center [178, 242] width 42 height 20
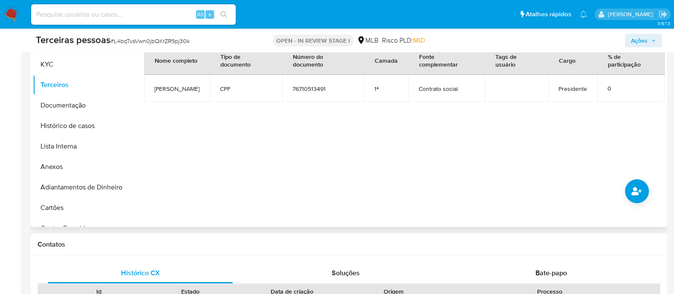
click at [617, 186] on div at bounding box center [401, 118] width 525 height 218
click at [640, 189] on icon "common.add_complementary_information" at bounding box center [636, 191] width 10 height 8
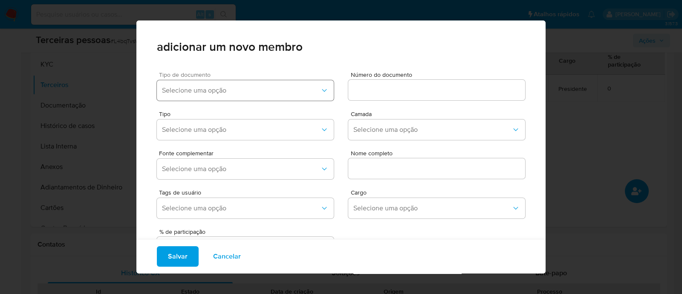
drag, startPoint x: 253, startPoint y: 78, endPoint x: 245, endPoint y: 92, distance: 16.8
click at [253, 78] on div "Tipo de documento Selecione uma opção" at bounding box center [245, 88] width 177 height 32
click at [245, 92] on span "Selecione uma opção" at bounding box center [241, 90] width 158 height 9
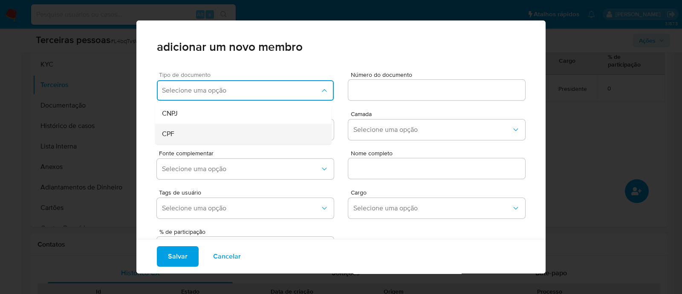
click at [222, 132] on div "CPF" at bounding box center [227, 134] width 130 height 20
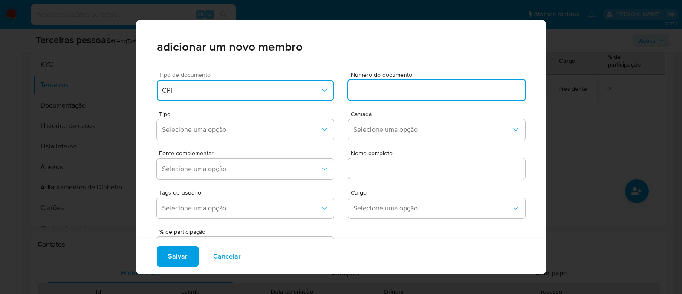
click at [375, 94] on input at bounding box center [436, 89] width 177 height 11
type input "45043981415"
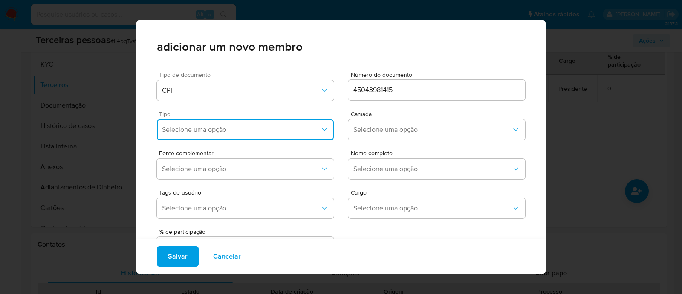
click at [271, 128] on span "Selecione uma opção" at bounding box center [241, 129] width 158 height 9
click at [223, 237] on div "Accionistas" at bounding box center [227, 234] width 130 height 20
click at [418, 115] on span "Camada" at bounding box center [439, 114] width 177 height 6
click at [406, 136] on button "Selecione uma opção" at bounding box center [436, 129] width 177 height 20
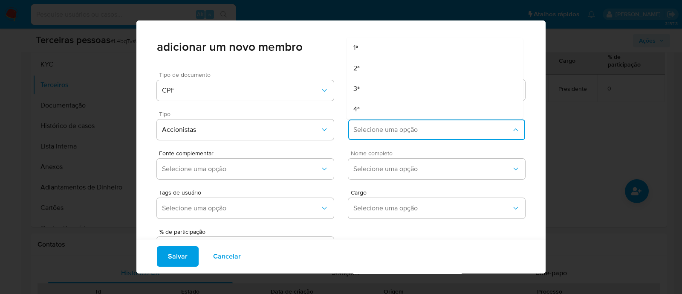
click at [391, 157] on div "Nome completo Selecione uma opção" at bounding box center [436, 166] width 177 height 32
click at [370, 132] on span "Selecione uma opção" at bounding box center [432, 129] width 158 height 9
click at [294, 132] on span "Accionistas" at bounding box center [241, 129] width 158 height 9
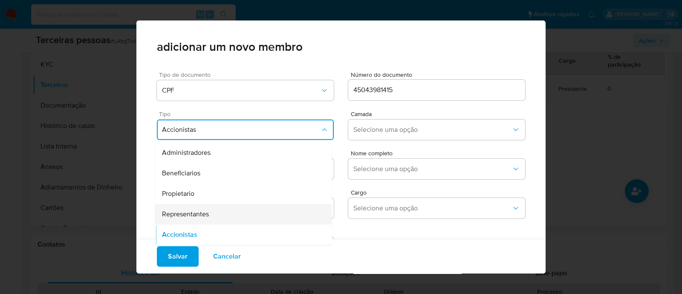
click at [216, 208] on div "Representantes" at bounding box center [227, 214] width 130 height 20
click at [370, 116] on span "Camada" at bounding box center [439, 114] width 177 height 6
click at [369, 135] on button "Selecione uma opção" at bounding box center [436, 129] width 177 height 20
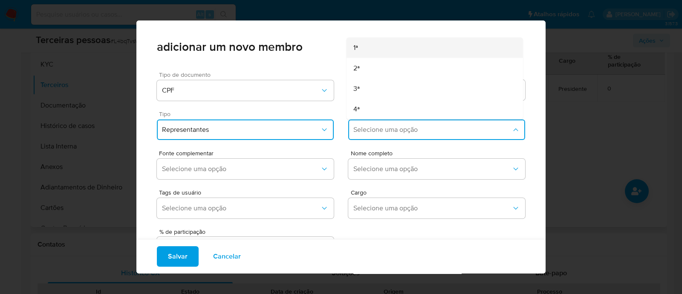
click at [356, 50] on div "1ª" at bounding box center [418, 47] width 130 height 20
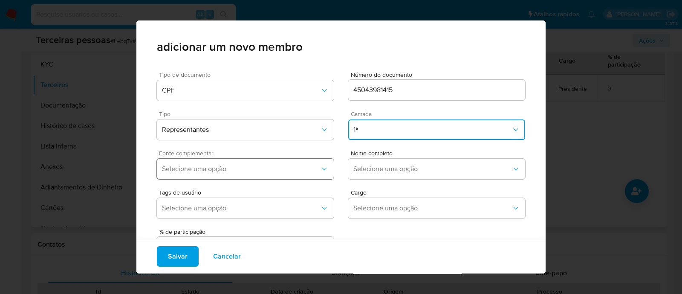
click at [285, 159] on button "Selecione uma opção" at bounding box center [245, 168] width 177 height 20
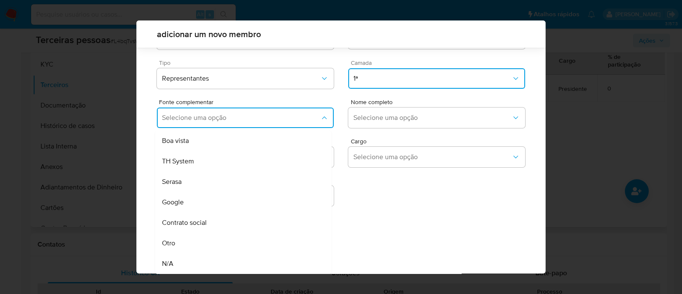
click at [237, 217] on div "Contrato social" at bounding box center [227, 222] width 130 height 20
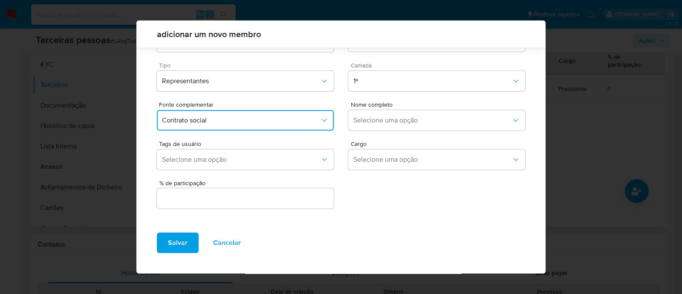
scroll to position [31, 0]
click at [399, 121] on span "Selecione uma opção" at bounding box center [432, 120] width 158 height 9
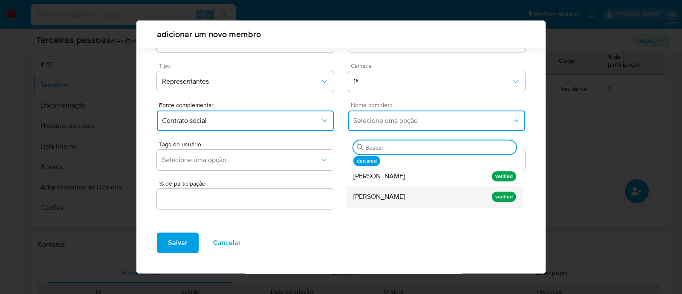
click at [424, 193] on div "Silvio Pereira da Silva" at bounding box center [418, 196] width 130 height 20
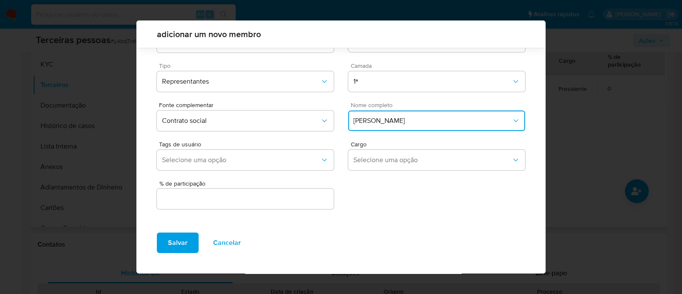
click at [244, 206] on div at bounding box center [245, 198] width 177 height 20
click at [406, 162] on span "Selecione uma opção" at bounding box center [432, 160] width 158 height 9
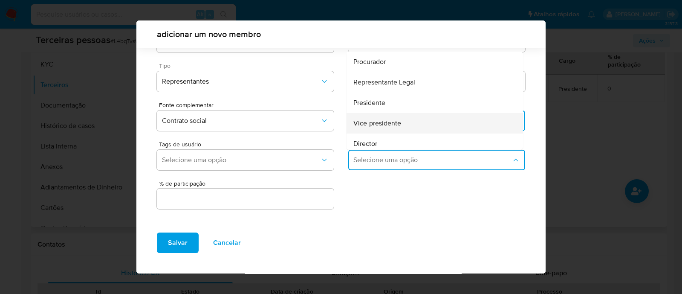
click at [407, 127] on div "Vice-presidente" at bounding box center [418, 123] width 130 height 20
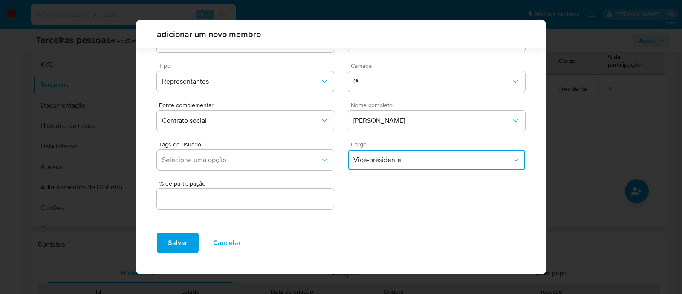
click at [295, 202] on input "text" at bounding box center [245, 198] width 177 height 11
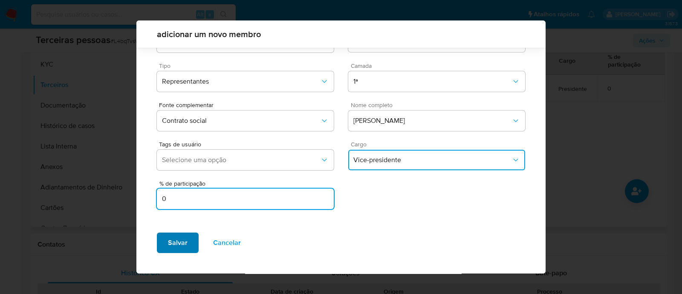
type input "0"
click at [181, 246] on span "Salvar" at bounding box center [178, 242] width 20 height 19
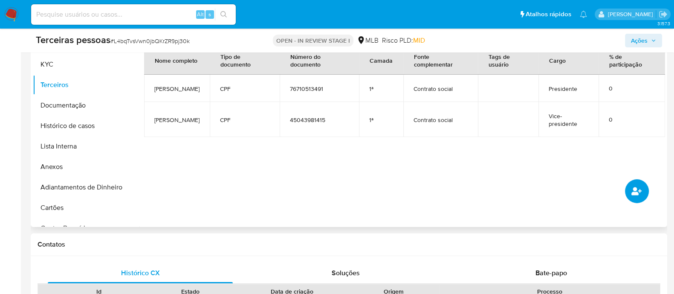
click at [647, 191] on button "common.add_complementary_information" at bounding box center [637, 191] width 24 height 24
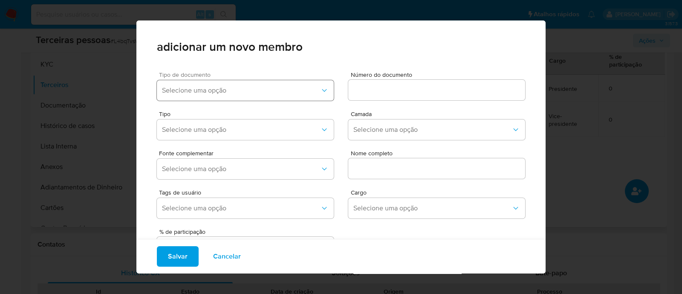
click at [307, 83] on button "Selecione uma opção" at bounding box center [245, 90] width 177 height 20
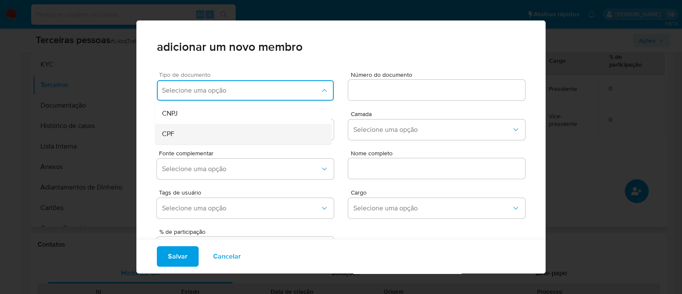
click at [245, 130] on div "CPF" at bounding box center [227, 134] width 130 height 20
click at [400, 91] on input at bounding box center [436, 89] width 177 height 11
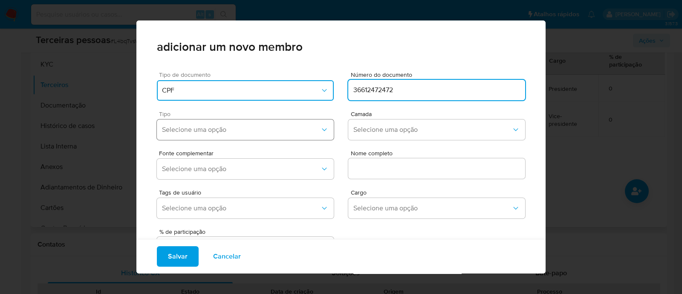
type input "36612472472"
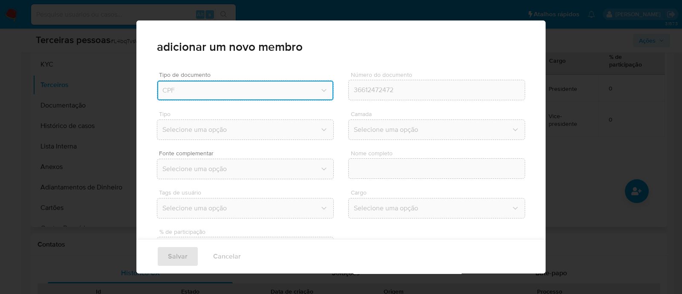
type input "Maria Izabel Galvao Moreira"
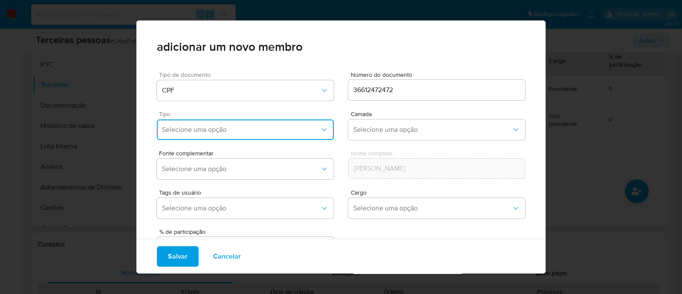
click at [277, 130] on span "Selecione uma opção" at bounding box center [241, 129] width 158 height 9
click at [251, 215] on div "Representantes" at bounding box center [227, 214] width 130 height 20
click at [385, 130] on span "Selecione uma opção" at bounding box center [432, 129] width 158 height 9
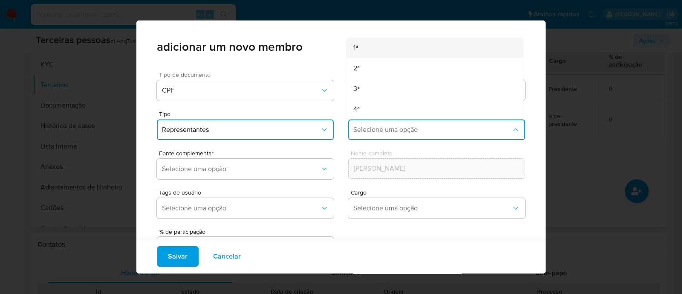
click at [375, 47] on div "1ª" at bounding box center [418, 47] width 130 height 20
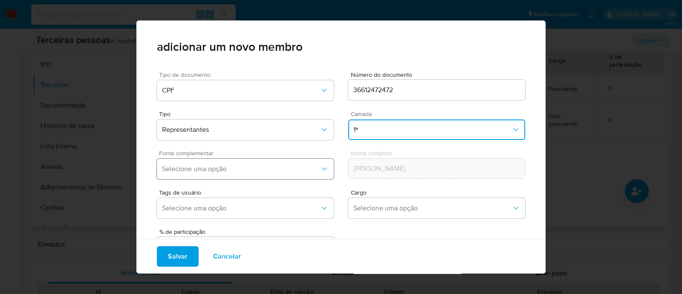
click at [271, 164] on span "Selecione uma opção" at bounding box center [241, 168] width 158 height 9
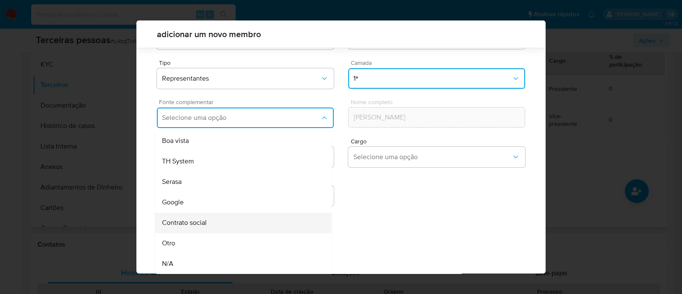
click at [249, 225] on div "Contrato social" at bounding box center [227, 222] width 130 height 20
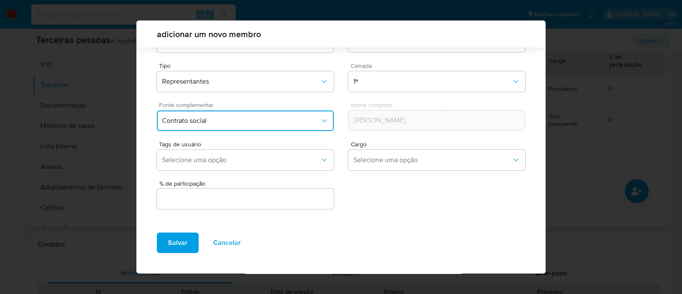
click at [287, 198] on input "text" at bounding box center [245, 198] width 177 height 11
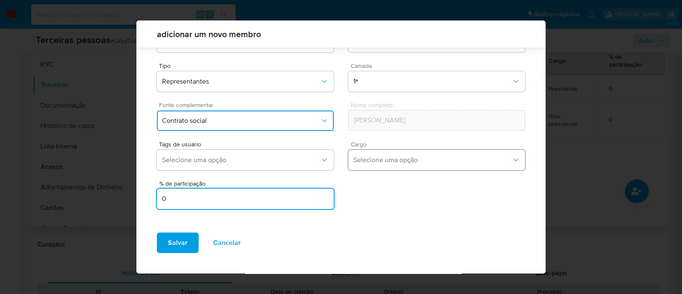
type input "0"
click at [453, 169] on button "Selecione uma opção" at bounding box center [436, 160] width 177 height 20
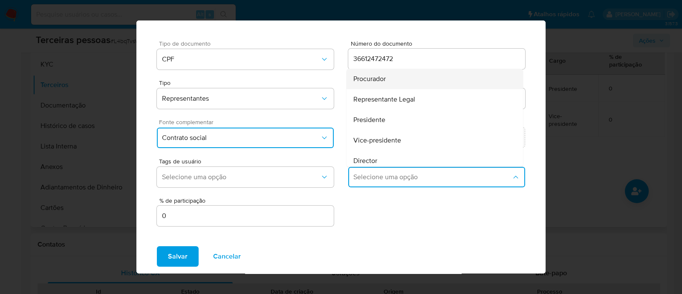
scroll to position [0, 0]
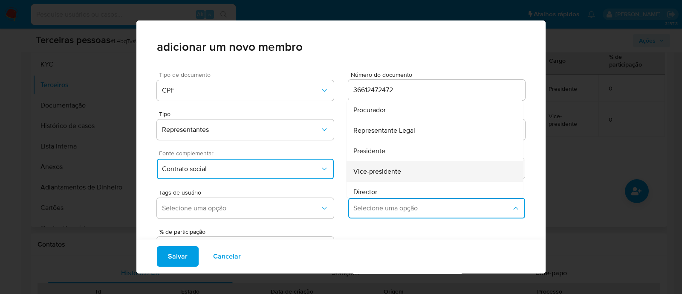
click at [415, 173] on div "Vice-presidente" at bounding box center [418, 171] width 130 height 20
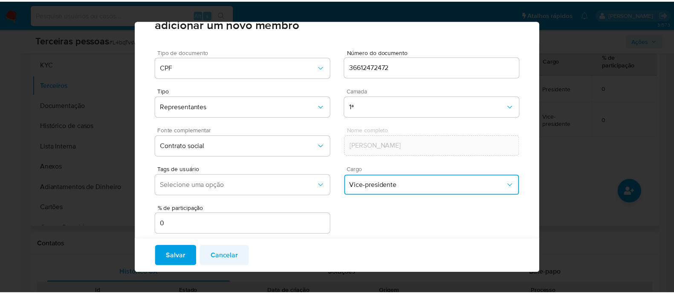
scroll to position [35, 0]
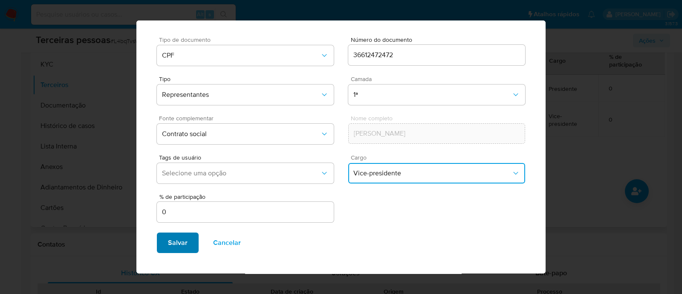
click at [193, 250] on button "Salvar" at bounding box center [178, 242] width 42 height 20
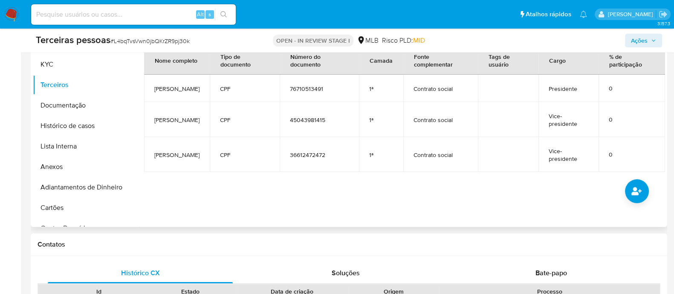
click at [649, 36] on span "Ações" at bounding box center [643, 41] width 25 height 12
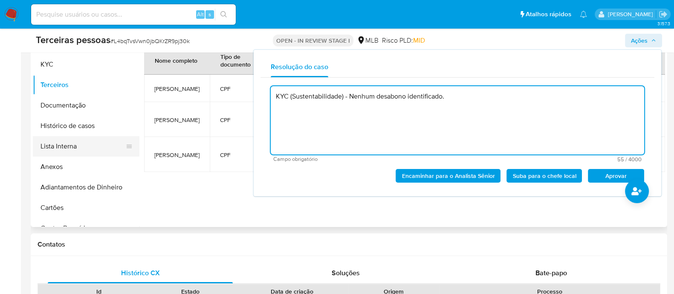
type textarea "KYC (Sustentabilidade) - Nenhum desabono identificado."
click at [112, 142] on button "Lista Interna" at bounding box center [83, 146] width 100 height 20
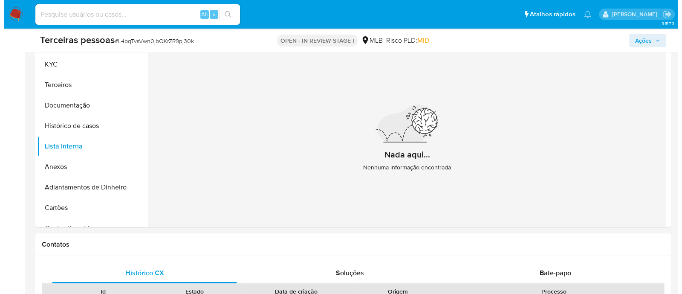
scroll to position [160, 0]
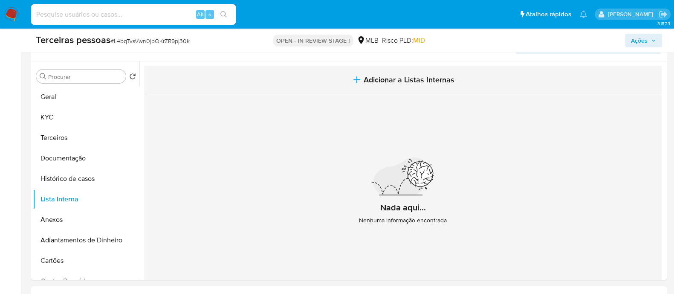
click at [411, 86] on button "Adicionar a Listas Internas" at bounding box center [402, 80] width 517 height 29
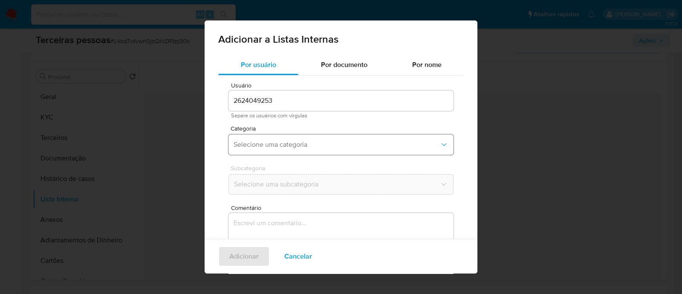
click at [294, 146] on span "Selecione uma categoria" at bounding box center [336, 144] width 206 height 9
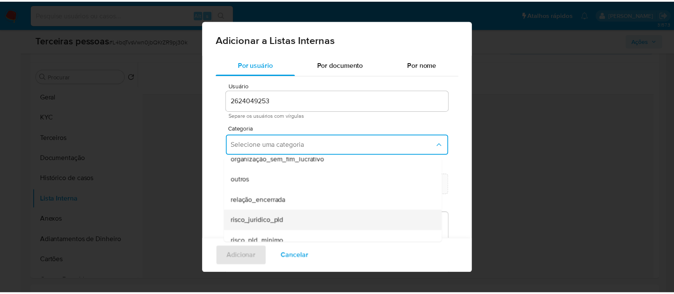
scroll to position [222, 0]
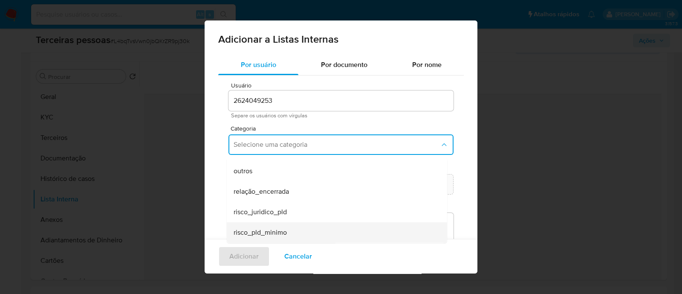
click at [314, 232] on div "risco_pld_minimo" at bounding box center [334, 232] width 202 height 20
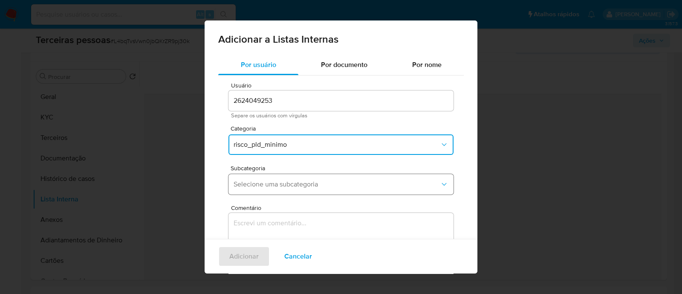
click at [311, 190] on button "Selecione uma subcategoria" at bounding box center [340, 184] width 225 height 20
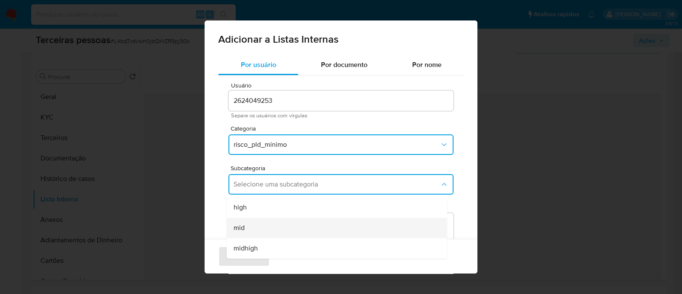
click at [292, 231] on div "mid" at bounding box center [334, 227] width 202 height 20
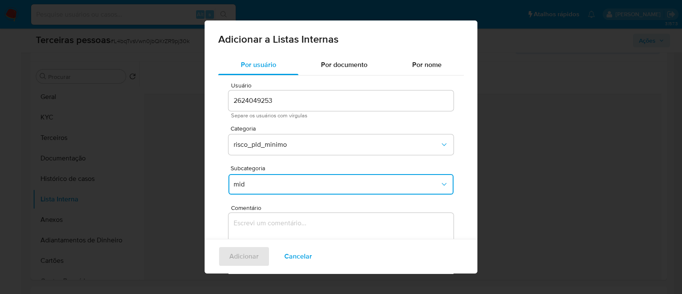
click at [331, 222] on textarea "Comentário" at bounding box center [340, 254] width 225 height 82
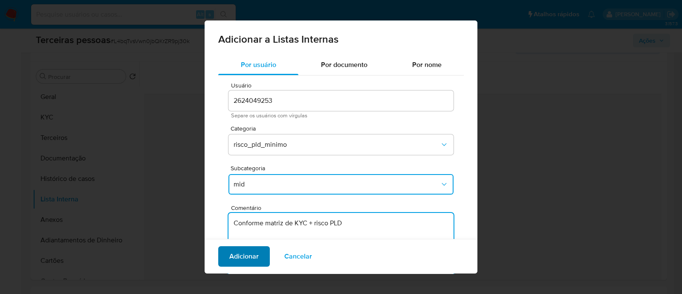
type textarea "Conforme matriz de KYC + risco PLD"
click at [230, 258] on span "Adicionar" at bounding box center [243, 256] width 29 height 19
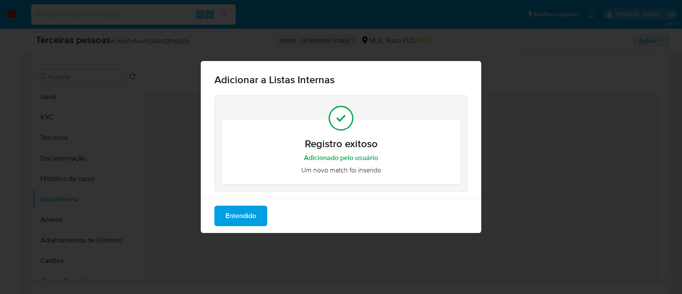
click at [245, 216] on span "Entendido" at bounding box center [240, 215] width 31 height 19
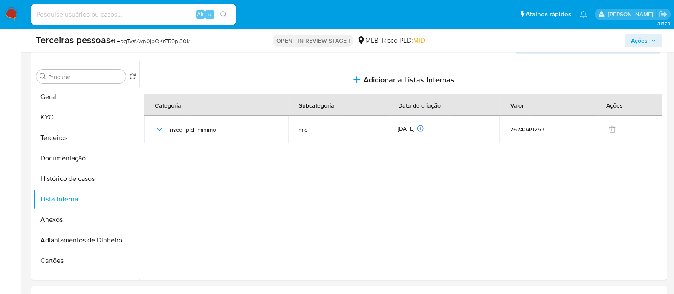
click at [645, 43] on span "Ações" at bounding box center [639, 41] width 17 height 14
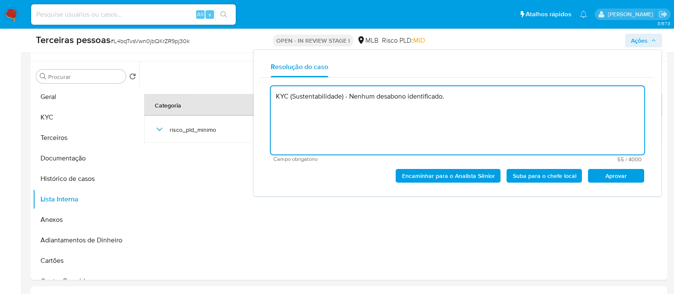
click at [634, 179] on span "Aprovar" at bounding box center [615, 176] width 44 height 12
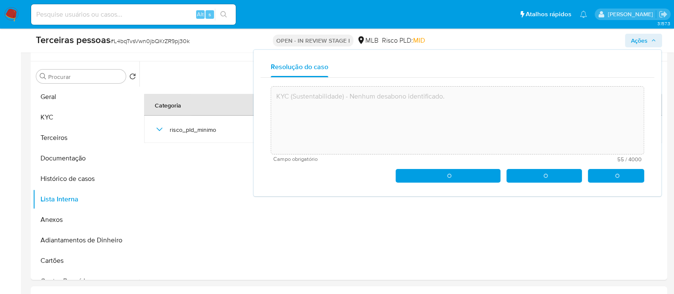
type textarea "KYC (Sustentabilidade) - Nenhum desabono identificado."
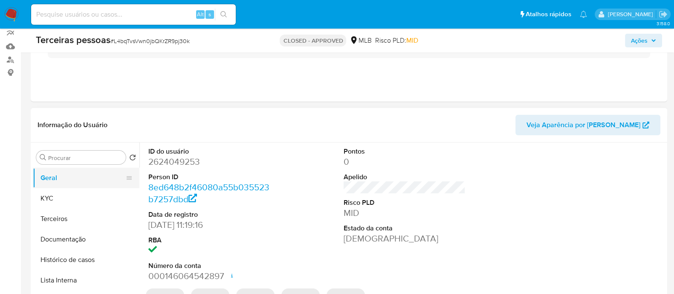
scroll to position [106, 0]
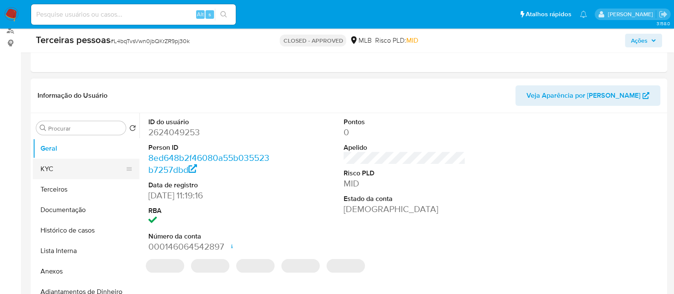
drag, startPoint x: 63, startPoint y: 163, endPoint x: 92, endPoint y: 168, distance: 28.6
click at [63, 163] on button "KYC" at bounding box center [83, 168] width 100 height 20
select select "10"
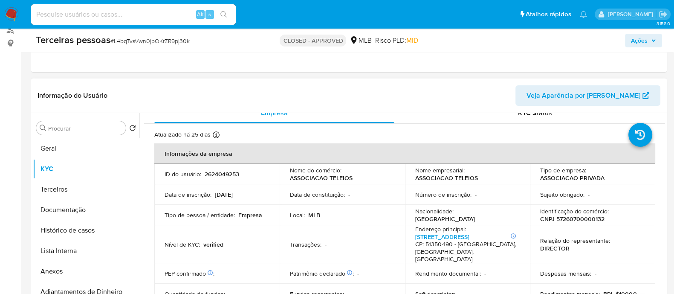
scroll to position [0, 0]
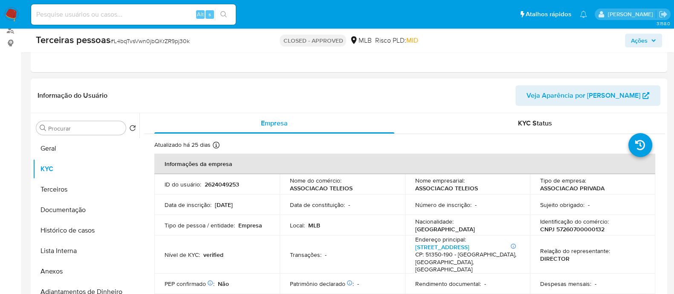
click at [569, 231] on p "CNPJ 57260700000132" at bounding box center [572, 229] width 64 height 8
copy p "57260700000132"
